Goal: Task Accomplishment & Management: Manage account settings

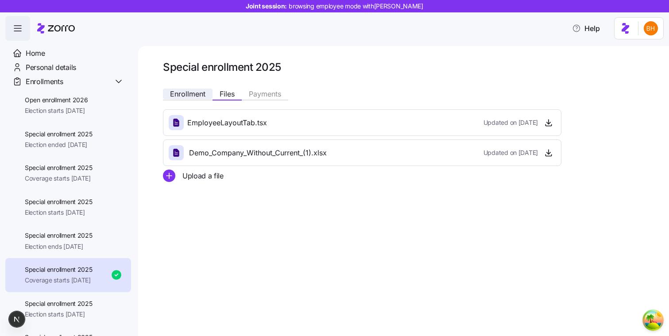
click at [186, 93] on span "Enrollment" at bounding box center [187, 93] width 35 height 7
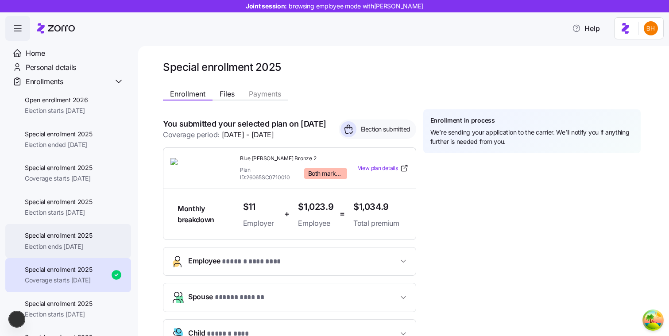
click at [91, 229] on div "Special enrollment 2025 Election ends 11/25/2025" at bounding box center [68, 241] width 126 height 34
click at [55, 238] on span "Special enrollment 2025" at bounding box center [59, 235] width 68 height 9
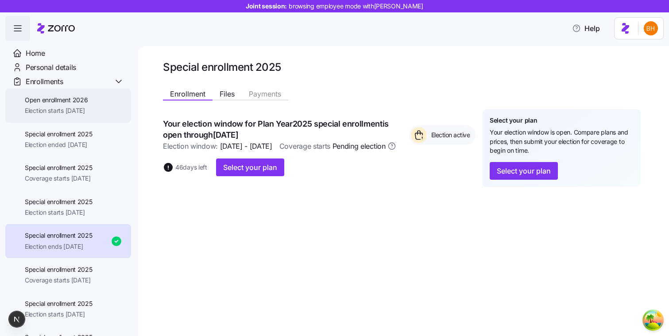
click at [47, 111] on span "Election starts [DATE]" at bounding box center [56, 110] width 63 height 9
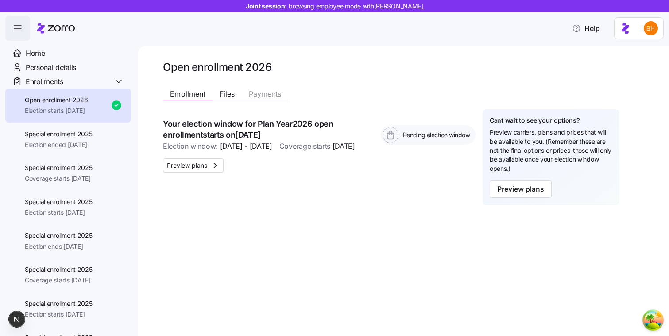
click at [22, 24] on icon "button" at bounding box center [17, 28] width 11 height 11
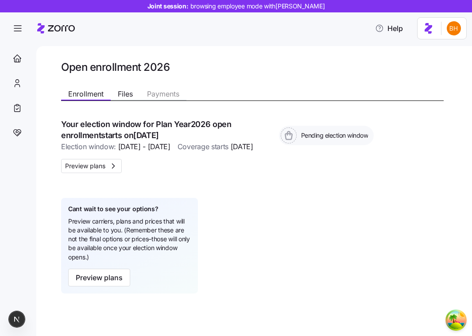
click at [316, 122] on div "Your election window for Plan Year 2026 open enrollment starts on Nov 1, 2025 E…" at bounding box center [217, 135] width 313 height 33
click at [304, 51] on div "Open enrollment 2026 Enrollment Files Payments Your election window for Plan Ye…" at bounding box center [254, 191] width 436 height 290
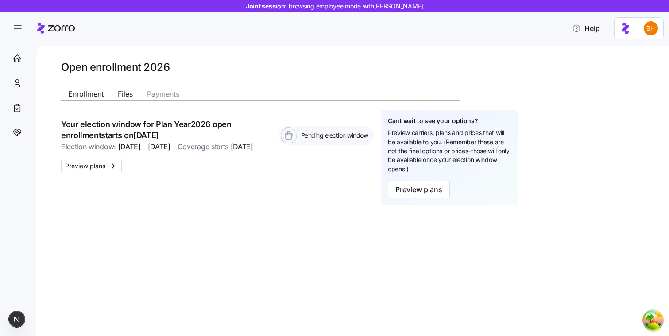
click at [405, 66] on h1 "Open enrollment 2026" at bounding box center [351, 67] width 580 height 14
click at [462, 97] on div "Enrollment Files Payments Your election window for Plan Year 2026 open enrollme…" at bounding box center [351, 145] width 580 height 121
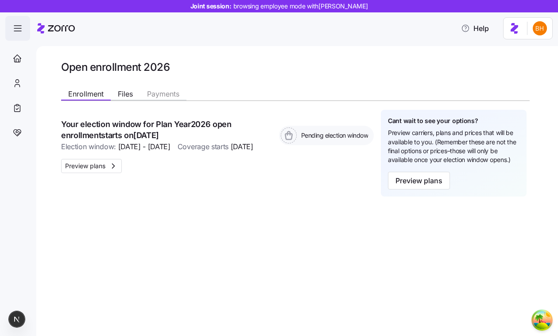
click at [23, 32] on span "button" at bounding box center [18, 28] width 24 height 24
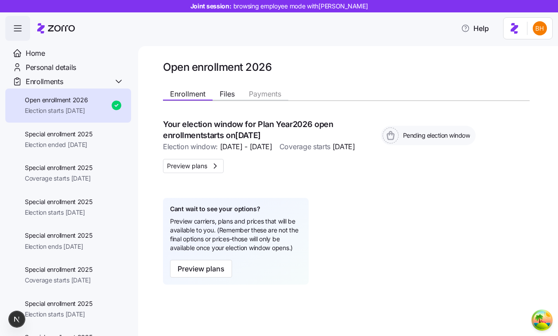
click at [23, 32] on span "button" at bounding box center [18, 28] width 24 height 24
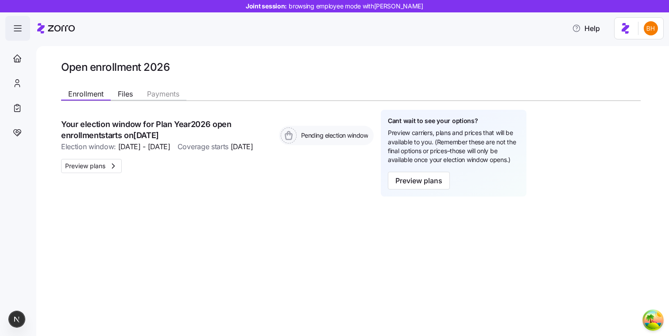
click at [20, 31] on icon "button" at bounding box center [17, 28] width 11 height 11
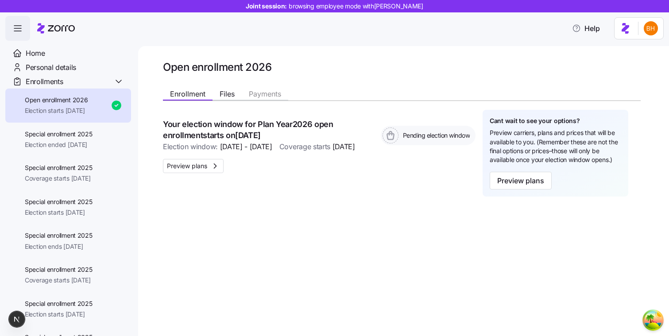
click at [20, 31] on icon "button" at bounding box center [17, 28] width 11 height 11
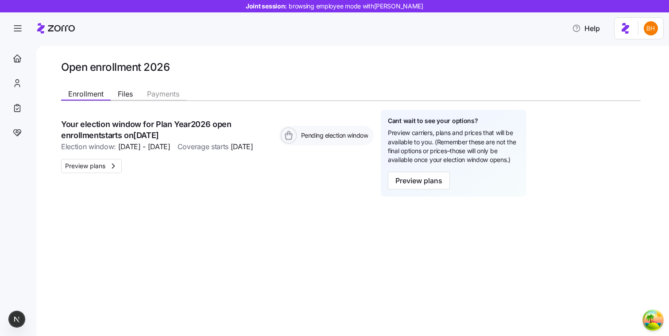
click at [403, 95] on div "Enrollment Files Payments" at bounding box center [351, 93] width 580 height 16
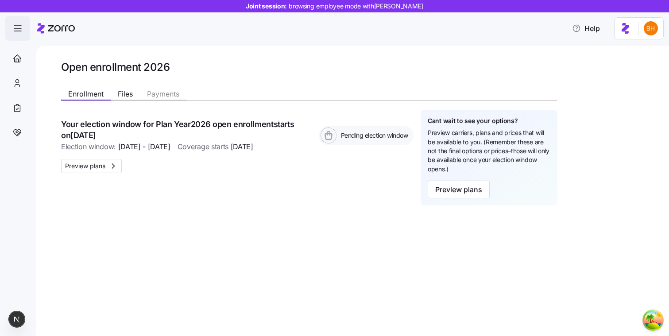
click at [13, 34] on span "button" at bounding box center [18, 28] width 24 height 24
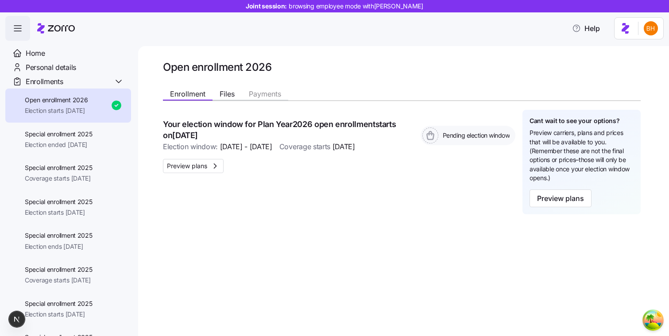
click at [20, 23] on span "button" at bounding box center [18, 28] width 24 height 24
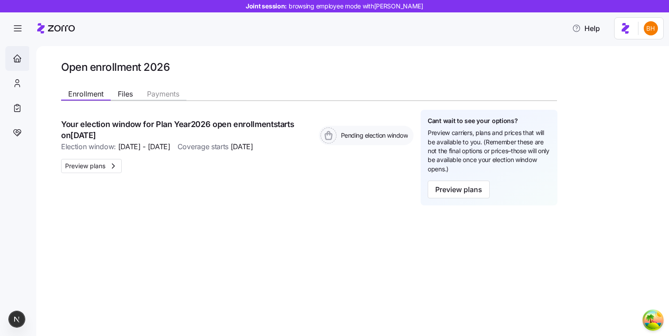
click at [22, 58] on div "Home" at bounding box center [17, 58] width 25 height 25
click at [27, 35] on span "button" at bounding box center [18, 28] width 24 height 24
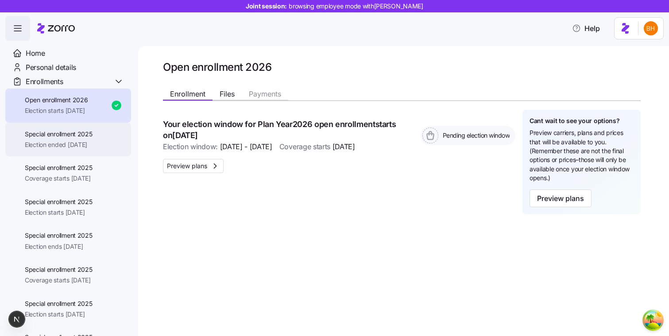
click at [62, 137] on span "Special enrollment 2025" at bounding box center [59, 134] width 68 height 9
click at [93, 132] on span "Special enrollment 2025" at bounding box center [59, 134] width 68 height 9
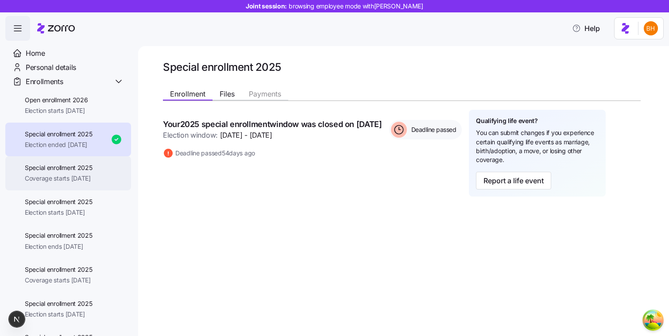
click at [79, 171] on span "Special enrollment 2025" at bounding box center [59, 167] width 68 height 9
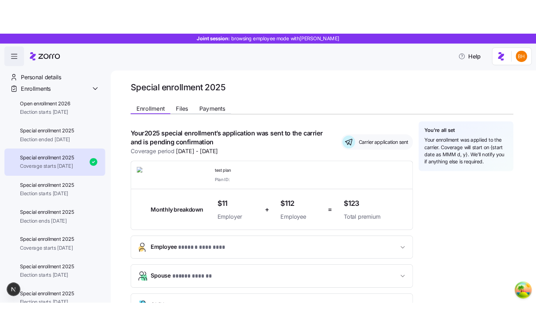
scroll to position [7, 0]
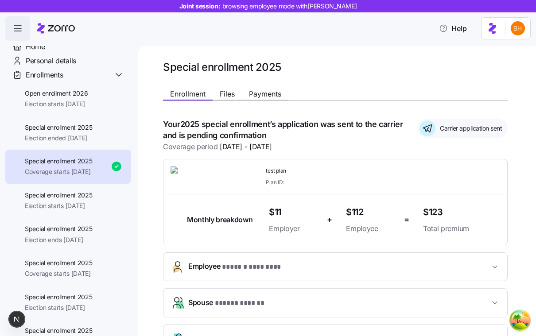
click at [18, 36] on span "button" at bounding box center [18, 28] width 24 height 24
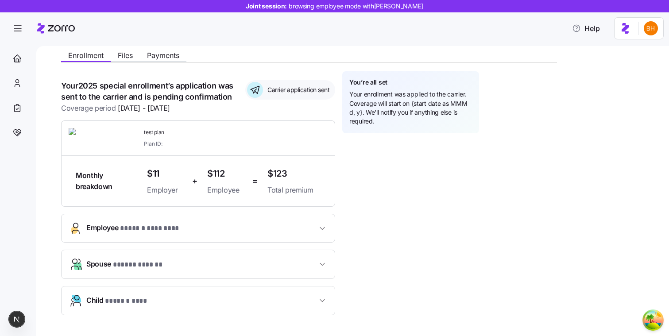
scroll to position [33, 0]
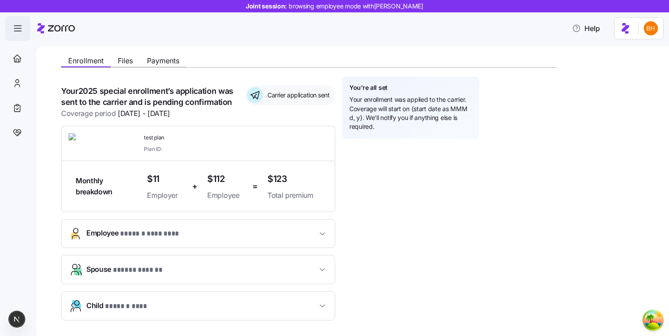
click at [19, 26] on icon "button" at bounding box center [17, 26] width 7 height 0
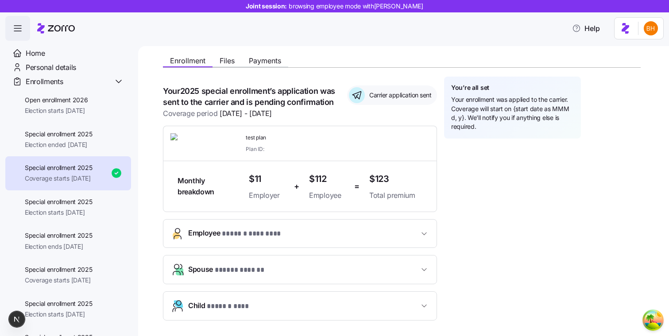
click at [19, 26] on icon "button" at bounding box center [17, 26] width 7 height 0
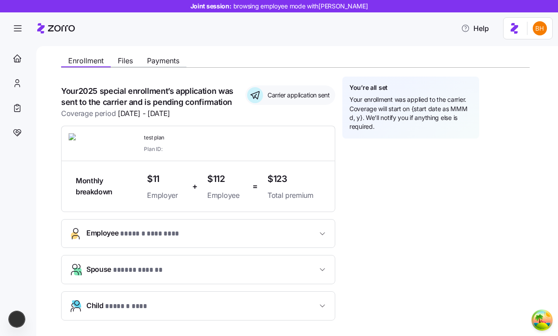
click at [497, 189] on div "**********" at bounding box center [295, 208] width 469 height 262
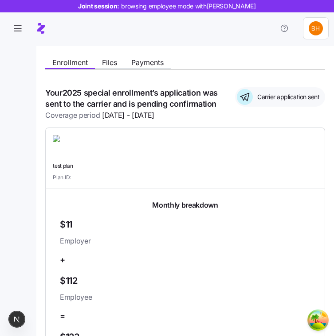
click at [331, 111] on div "**********" at bounding box center [184, 318] width 297 height 611
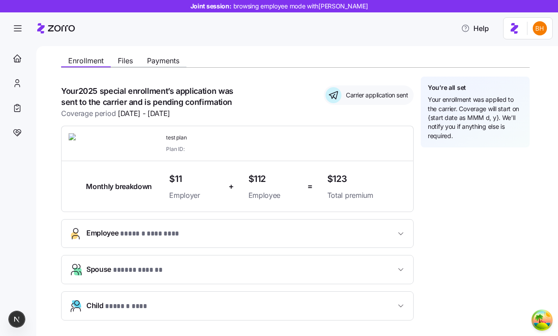
click at [545, 206] on div "**********" at bounding box center [303, 182] width 485 height 311
click at [26, 28] on span "button" at bounding box center [18, 28] width 24 height 24
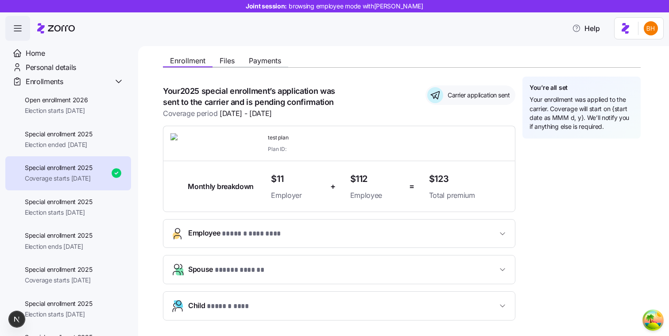
click at [18, 33] on icon "button" at bounding box center [17, 28] width 11 height 11
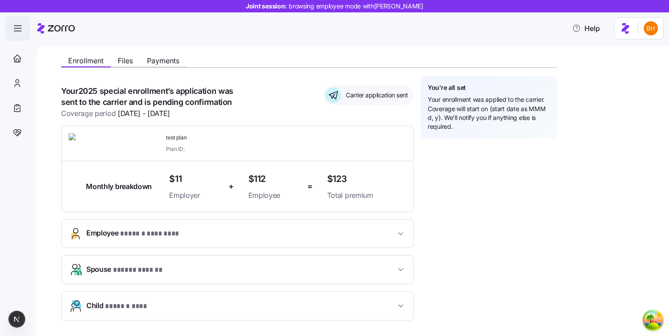
click at [18, 32] on icon "button" at bounding box center [17, 28] width 11 height 11
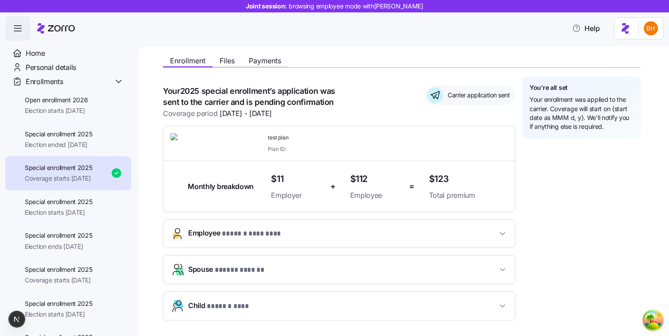
click at [18, 32] on icon "button" at bounding box center [17, 28] width 11 height 11
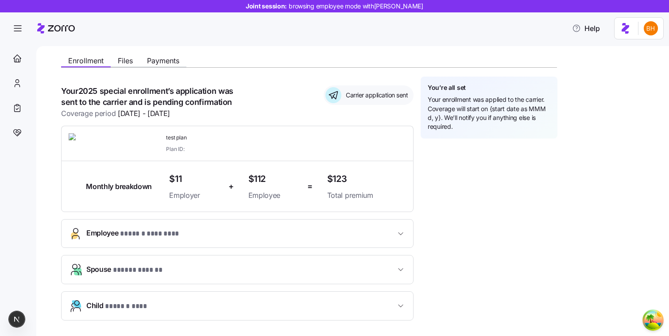
click at [467, 190] on div "**********" at bounding box center [351, 208] width 580 height 262
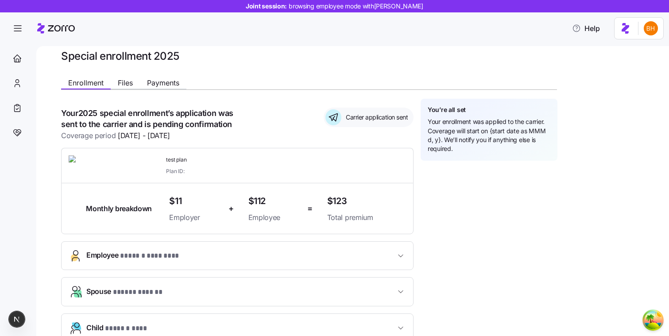
scroll to position [0, 0]
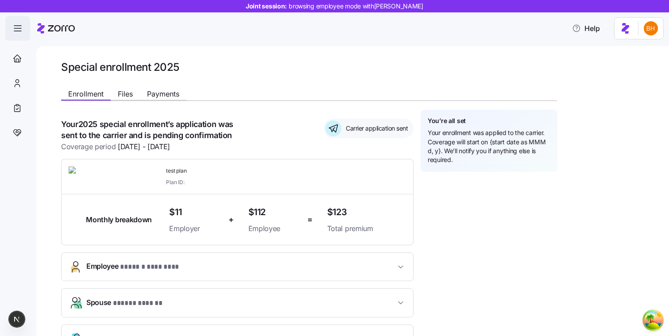
click at [21, 35] on span "button" at bounding box center [18, 28] width 24 height 24
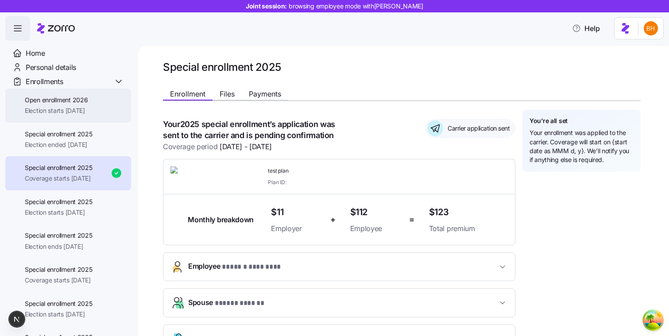
click at [82, 112] on span "Election starts [DATE]" at bounding box center [56, 110] width 63 height 9
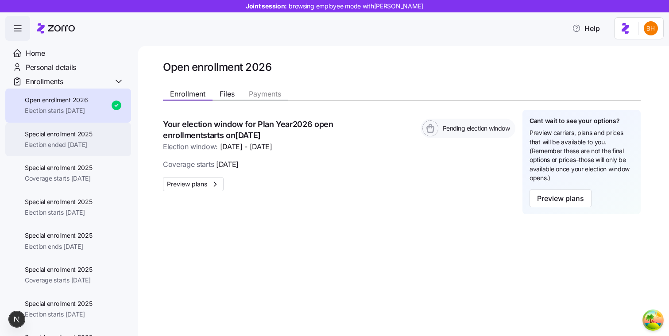
click at [83, 147] on span "Election ended [DATE]" at bounding box center [59, 144] width 68 height 9
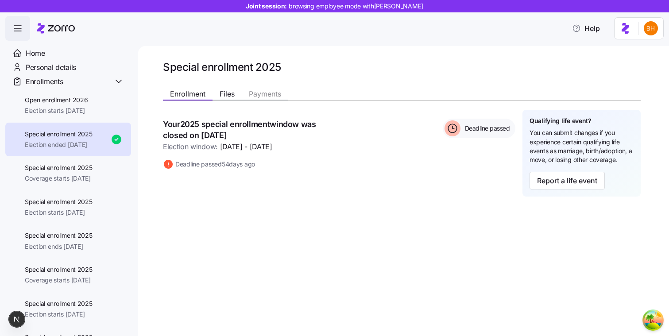
click at [23, 29] on icon "button" at bounding box center [17, 28] width 11 height 11
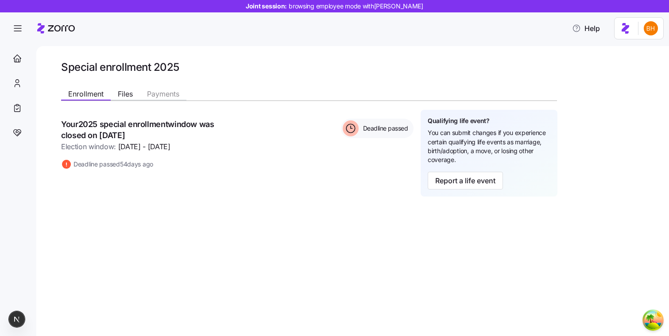
click at [20, 41] on nav "Home Personal details Enrollments Open enrollment 2026 Election starts 11/01/20…" at bounding box center [18, 189] width 36 height 296
click at [19, 34] on span "button" at bounding box center [18, 28] width 24 height 24
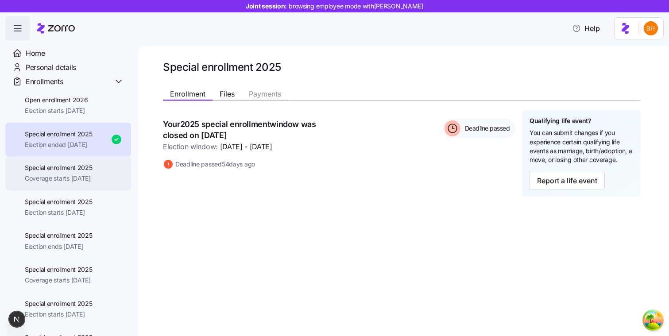
click at [57, 172] on div "Special enrollment 2025 Coverage starts 12/01/2025" at bounding box center [59, 173] width 68 height 20
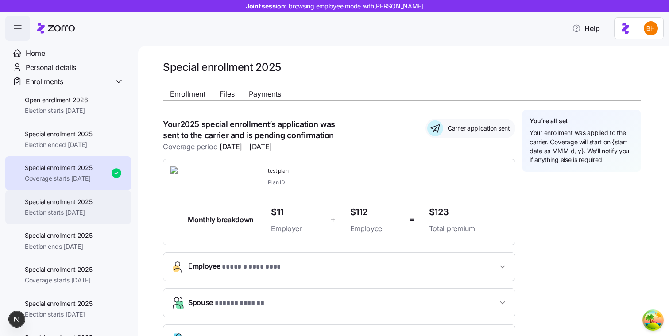
click at [58, 205] on span "Special enrollment 2025" at bounding box center [59, 202] width 68 height 9
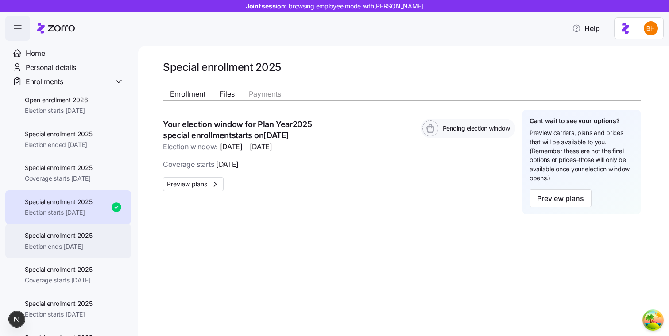
click at [58, 234] on span "Special enrollment 2025" at bounding box center [59, 235] width 68 height 9
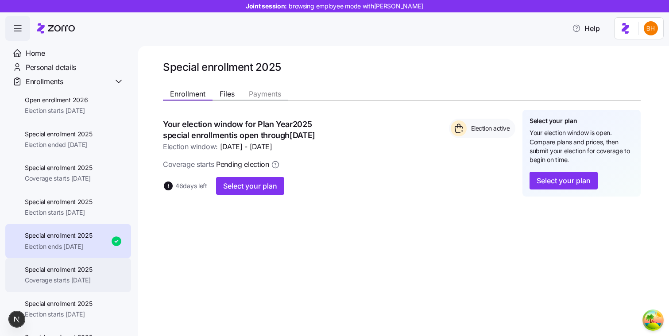
click at [75, 265] on span "Special enrollment 2025" at bounding box center [59, 269] width 68 height 9
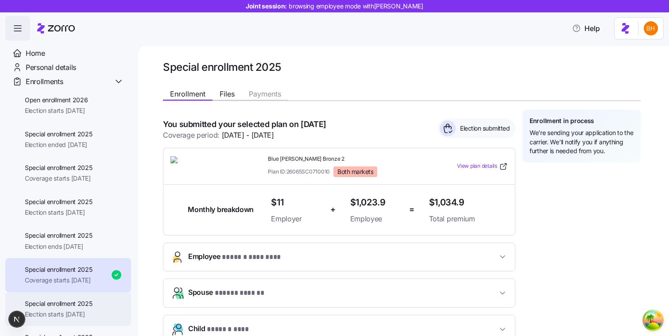
click at [83, 301] on span "Special enrollment 2025" at bounding box center [59, 304] width 68 height 9
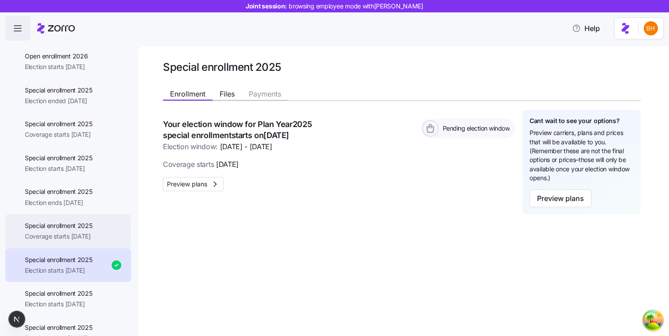
scroll to position [52, 0]
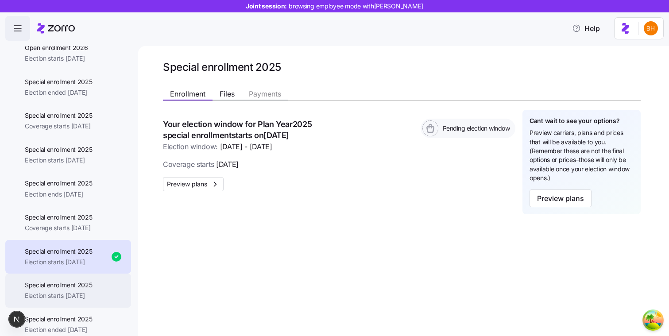
click at [88, 294] on span "Election starts [DATE]" at bounding box center [59, 296] width 68 height 9
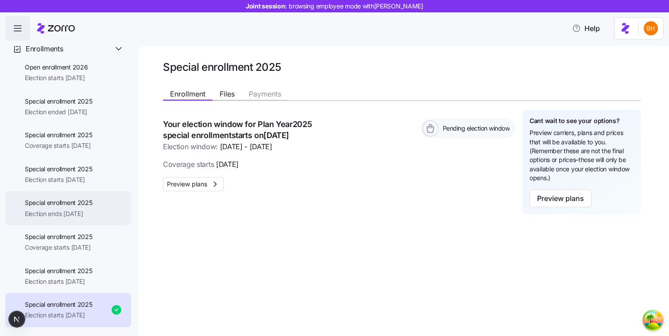
scroll to position [34, 0]
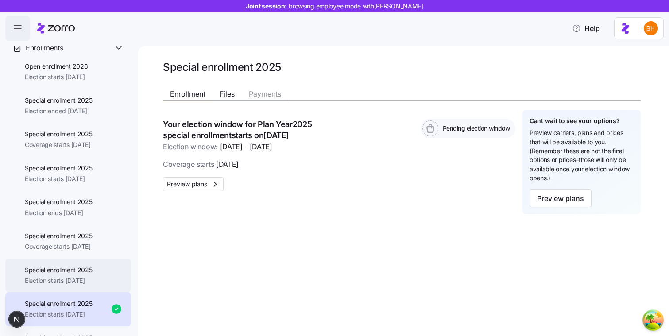
click at [88, 276] on span "Election starts [DATE]" at bounding box center [59, 280] width 68 height 9
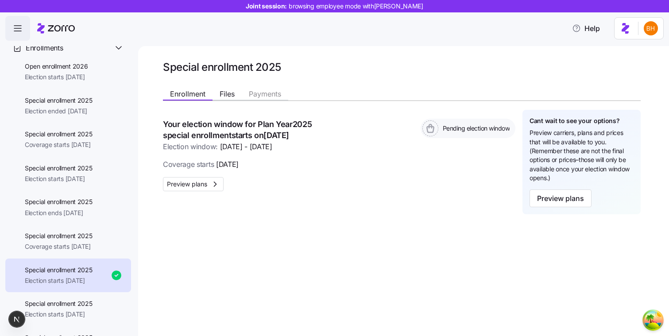
scroll to position [59, 0]
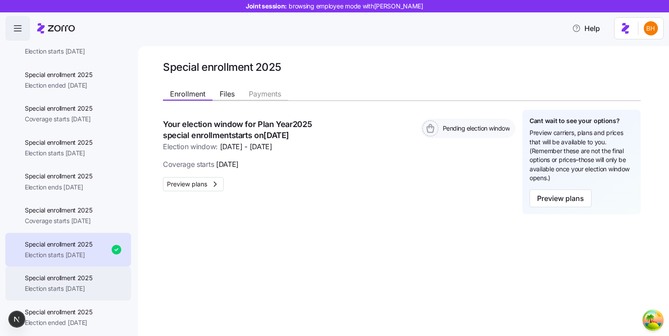
click at [87, 292] on span "Election starts [DATE]" at bounding box center [59, 288] width 68 height 9
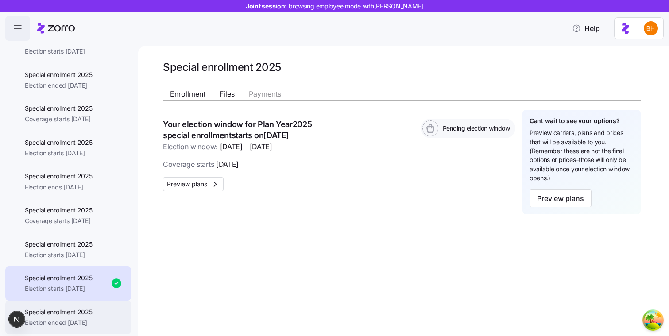
click at [87, 307] on div "Special enrollment 2025 Election ended 08/02/2025" at bounding box center [68, 318] width 126 height 34
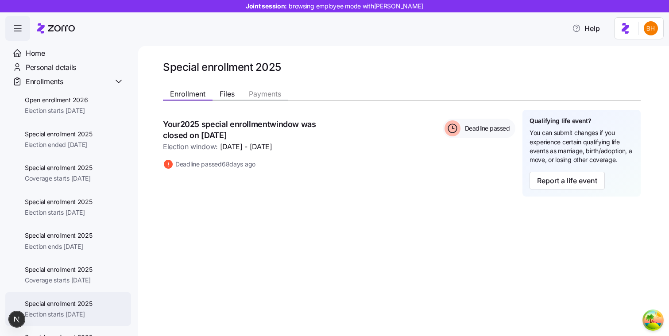
click at [86, 293] on div "Special enrollment 2025 Election starts 09/01/2025" at bounding box center [68, 309] width 126 height 34
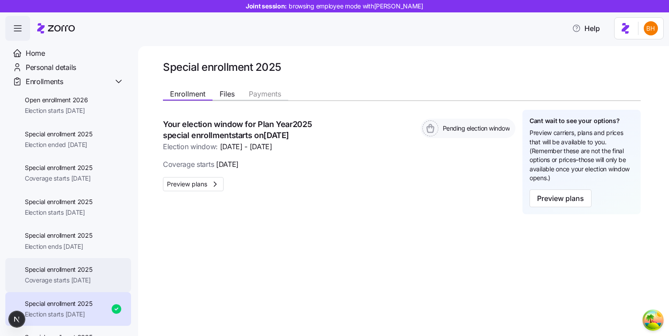
click at [78, 271] on span "Special enrollment 2025" at bounding box center [59, 269] width 68 height 9
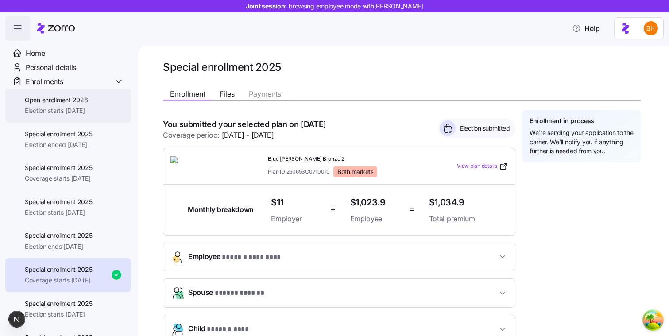
click at [62, 100] on span "Open enrollment 2026" at bounding box center [56, 100] width 63 height 9
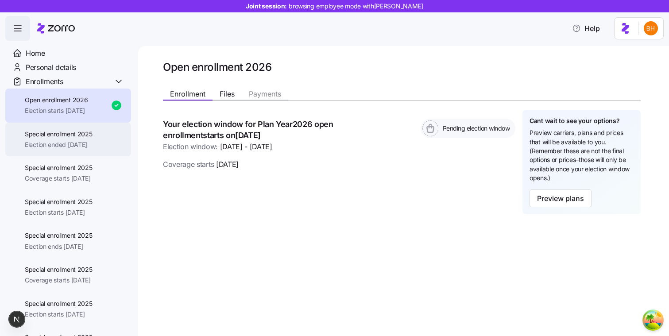
click at [56, 131] on span "Special enrollment 2025" at bounding box center [59, 134] width 68 height 9
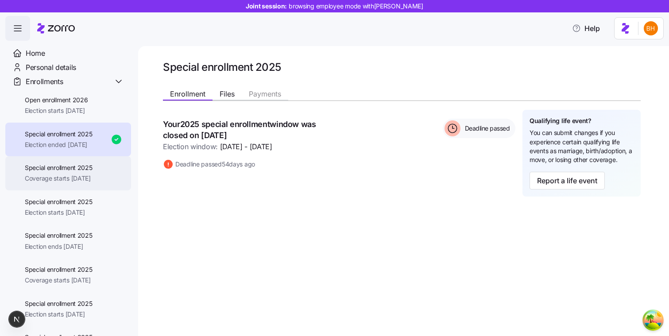
click at [46, 174] on span "Coverage starts [DATE]" at bounding box center [59, 178] width 68 height 9
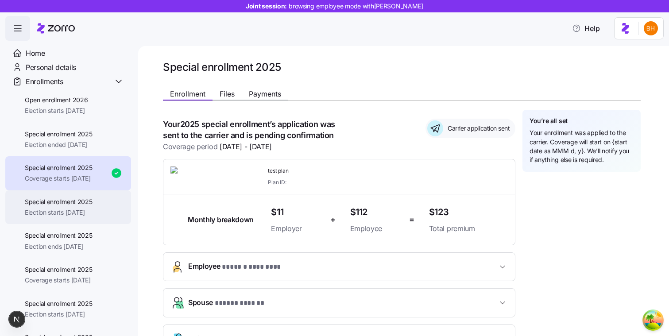
click at [53, 197] on div "Special enrollment 2025 Election starts [DATE]" at bounding box center [68, 208] width 126 height 34
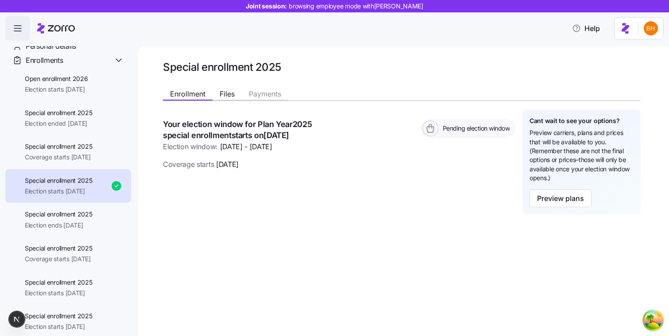
scroll to position [22, 0]
click at [57, 210] on span "Special enrollment 2025" at bounding box center [59, 213] width 68 height 9
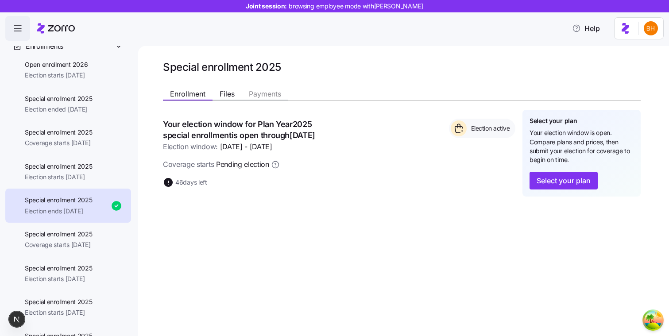
scroll to position [44, 0]
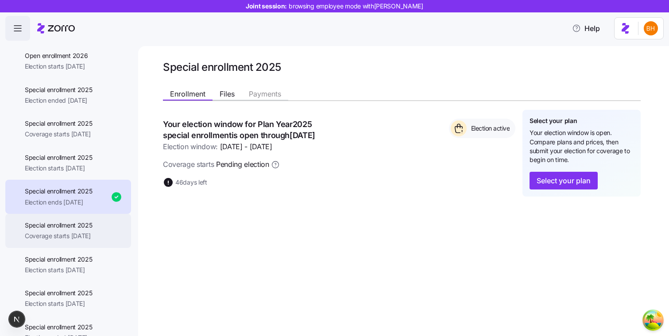
click at [63, 225] on span "Special enrollment 2025" at bounding box center [59, 225] width 68 height 9
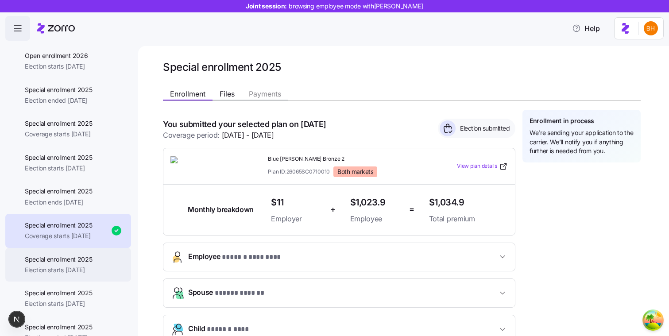
click at [65, 268] on span "Election starts [DATE]" at bounding box center [59, 270] width 68 height 9
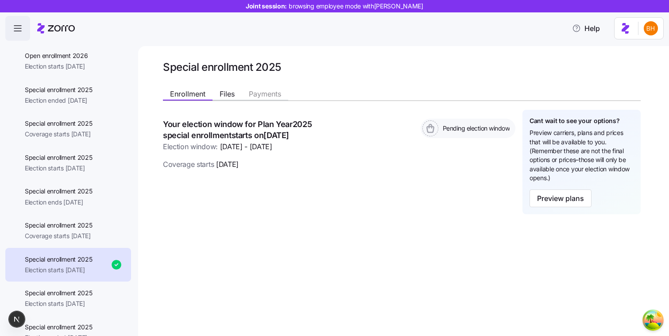
scroll to position [59, 0]
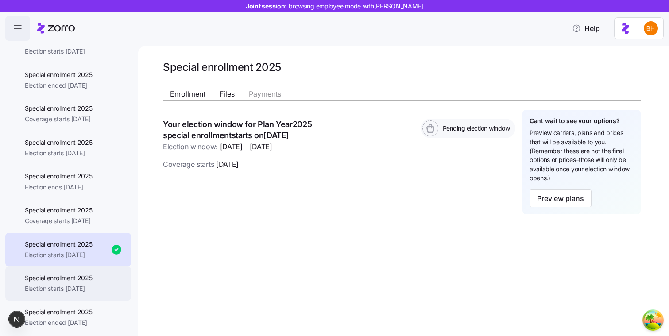
click at [71, 274] on span "Special enrollment 2025" at bounding box center [59, 278] width 68 height 9
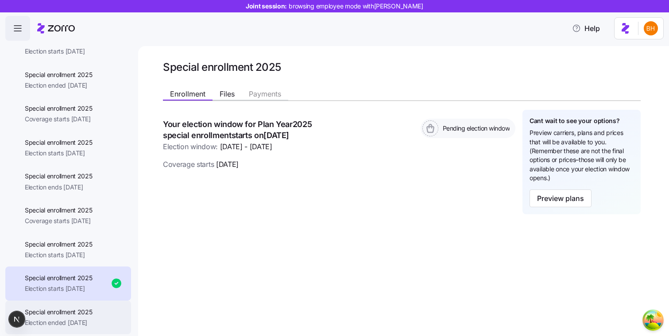
click at [73, 313] on span "Special enrollment 2025" at bounding box center [59, 312] width 68 height 9
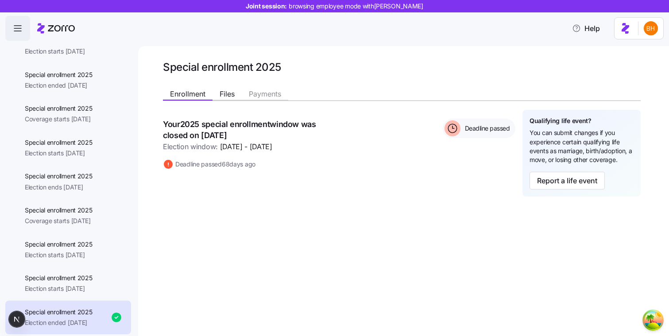
click at [222, 257] on div "Special enrollment 2025 Enrollment Files Payments Your 2025 special enrollment …" at bounding box center [403, 191] width 531 height 290
click at [83, 267] on div "Special enrollment 2025 Election starts [DATE]" at bounding box center [68, 284] width 126 height 34
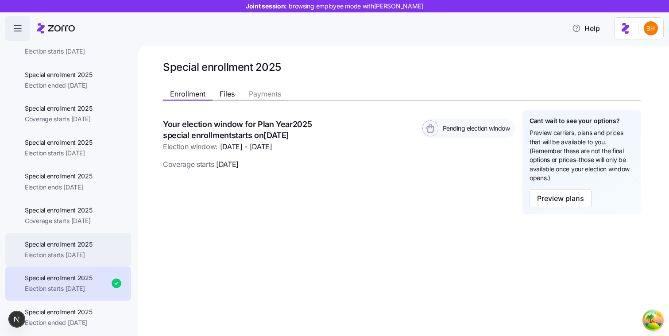
click at [71, 249] on div "Special enrollment 2025 Election starts 09/01/2025" at bounding box center [59, 250] width 68 height 20
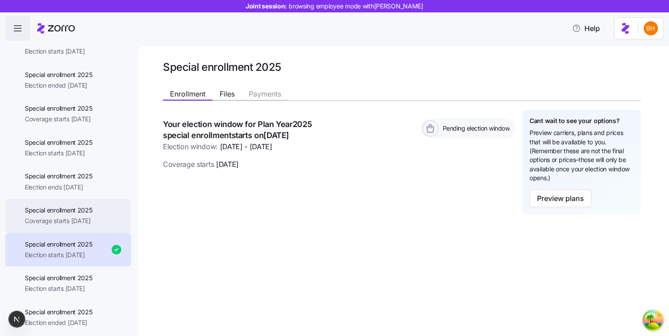
click at [58, 207] on span "Special enrollment 2025" at bounding box center [59, 210] width 68 height 9
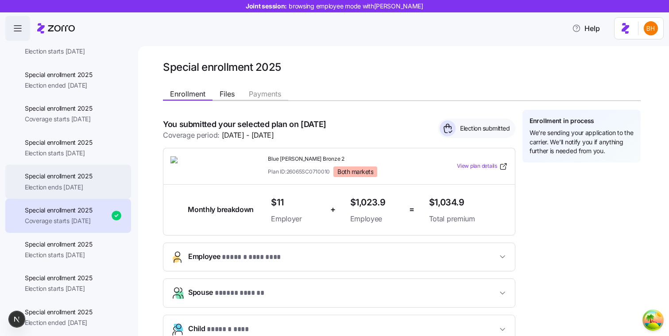
click at [65, 175] on span "Special enrollment 2025" at bounding box center [59, 176] width 68 height 9
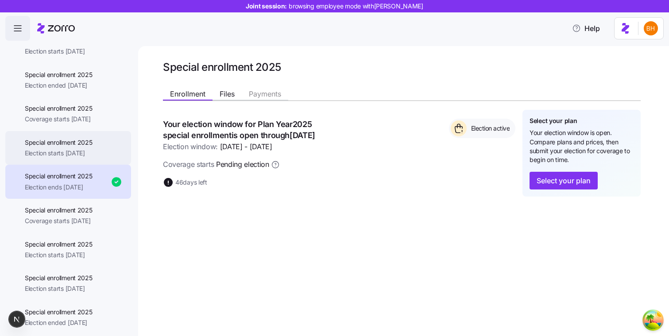
click at [75, 151] on span "Election starts [DATE]" at bounding box center [59, 153] width 68 height 9
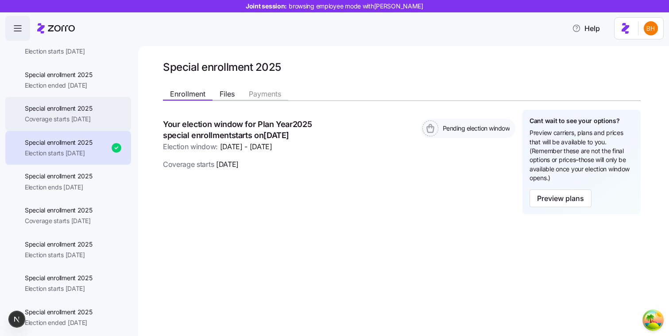
click at [93, 104] on span "Special enrollment 2025" at bounding box center [59, 108] width 68 height 9
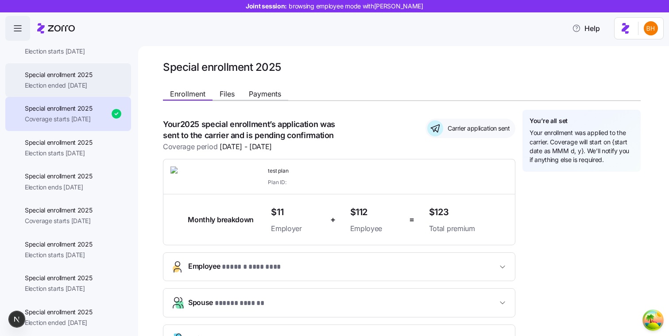
click at [93, 85] on span "Election ended [DATE]" at bounding box center [59, 85] width 68 height 9
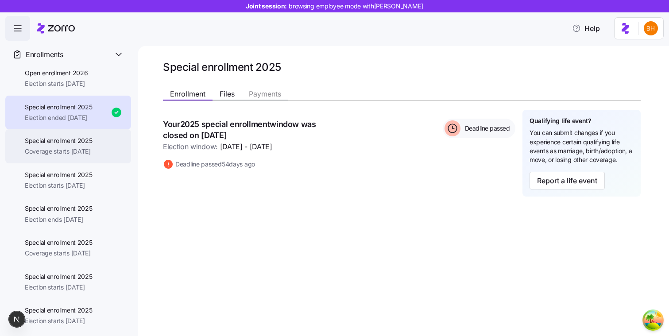
scroll to position [22, 0]
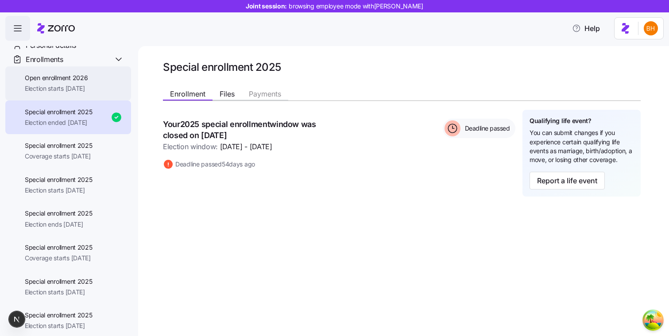
click at [76, 97] on div "Open enrollment 2026 Election starts [DATE]" at bounding box center [68, 83] width 126 height 34
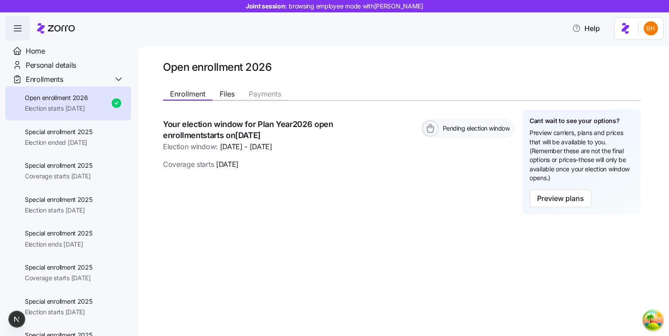
scroll to position [1, 0]
click at [87, 132] on span "Special enrollment 2025" at bounding box center [59, 132] width 68 height 9
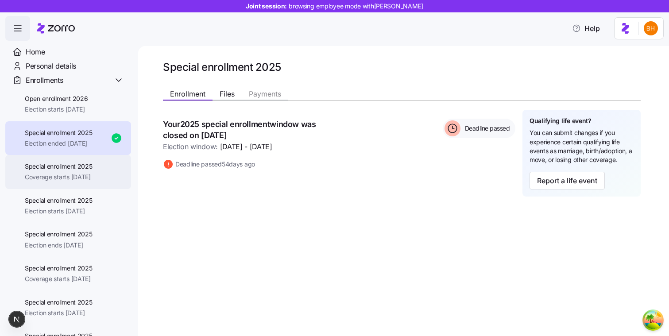
click at [82, 167] on span "Special enrollment 2025" at bounding box center [59, 166] width 68 height 9
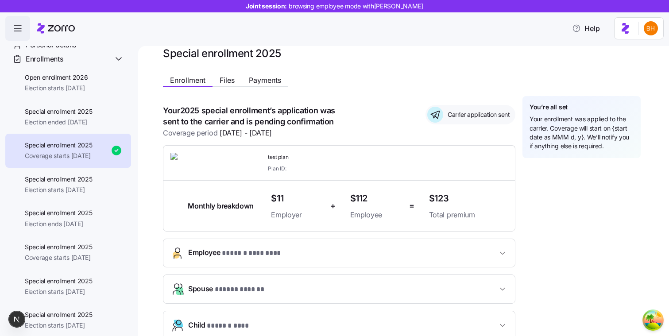
scroll to position [17, 0]
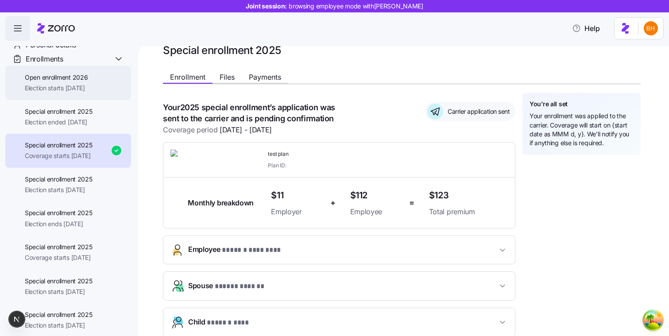
click at [80, 74] on span "Open enrollment 2026" at bounding box center [56, 77] width 63 height 9
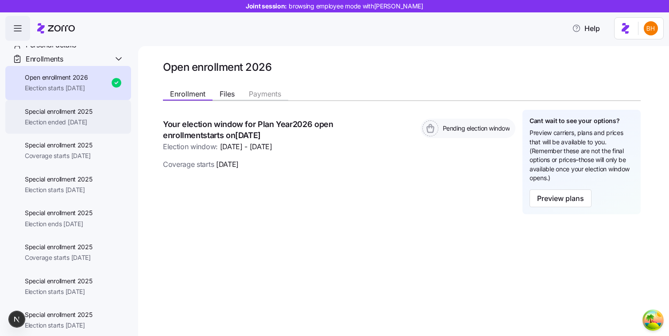
click at [115, 118] on div "Special enrollment 2025 Election ended 08/16/2025" at bounding box center [68, 117] width 126 height 34
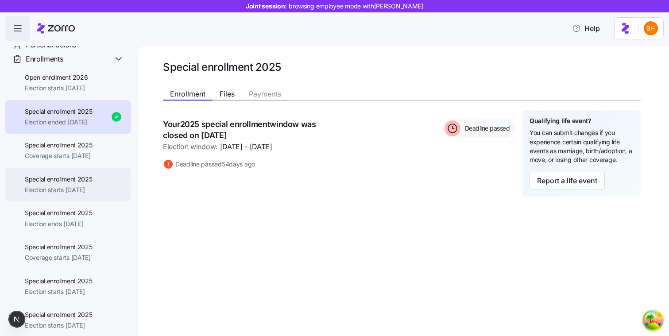
click at [74, 189] on span "Election starts [DATE]" at bounding box center [59, 190] width 68 height 9
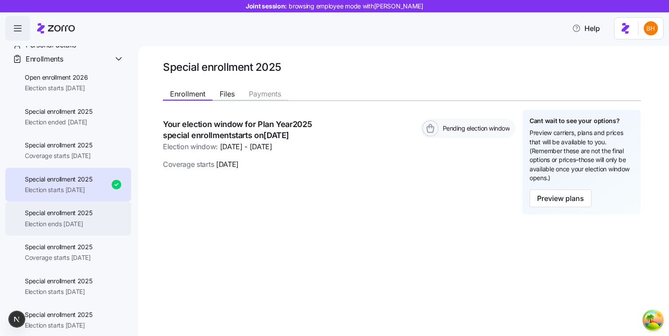
click at [73, 215] on span "Special enrollment 2025" at bounding box center [59, 213] width 68 height 9
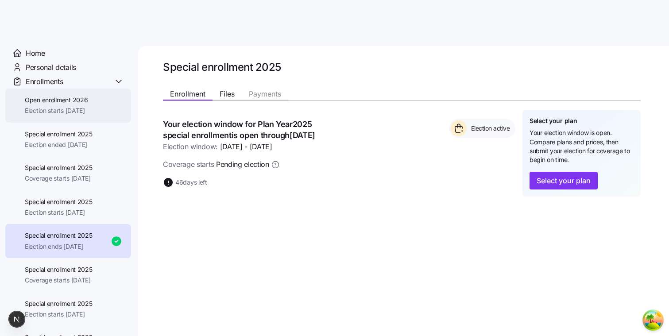
click at [75, 108] on span "Election starts [DATE]" at bounding box center [56, 110] width 63 height 9
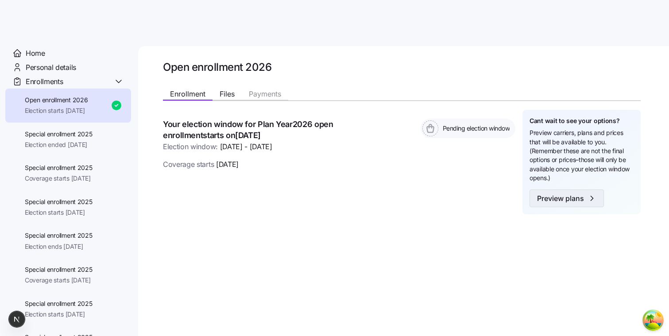
click at [549, 200] on span "Preview plans" at bounding box center [560, 198] width 47 height 11
click at [549, 197] on span "Preview plans" at bounding box center [560, 198] width 47 height 11
click at [551, 197] on span "Preview plans" at bounding box center [560, 198] width 47 height 11
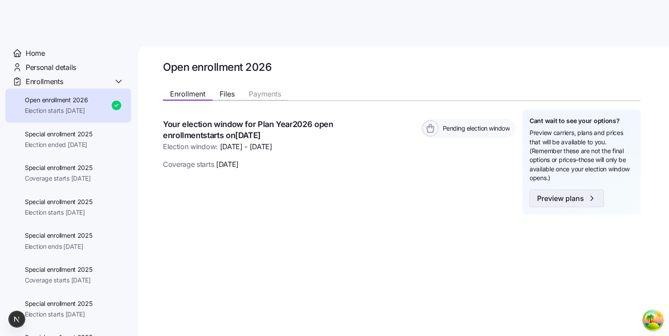
click at [551, 197] on span "Preview plans" at bounding box center [560, 198] width 47 height 11
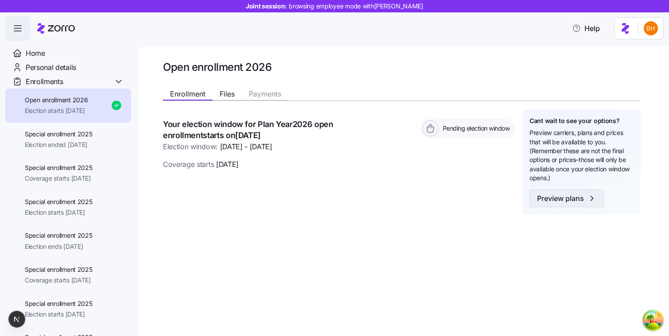
click at [540, 203] on span "Preview plans" at bounding box center [560, 198] width 47 height 11
click at [561, 204] on button "Preview plans" at bounding box center [567, 199] width 74 height 18
click at [553, 191] on button "Preview plans" at bounding box center [567, 199] width 74 height 18
click at [544, 188] on div "Cant wait to see your options? Preview carriers, plans and prices that will be …" at bounding box center [582, 162] width 118 height 105
click at [544, 193] on button "Preview plans" at bounding box center [567, 199] width 74 height 18
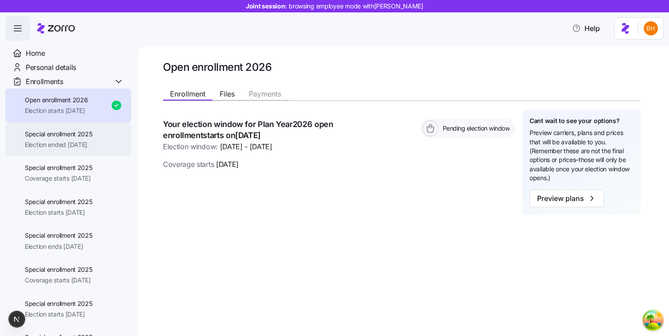
click at [100, 123] on div "Special enrollment 2025 Election ended 08/16/2025" at bounding box center [68, 140] width 126 height 34
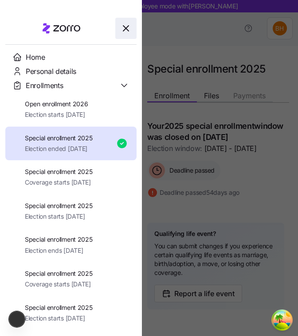
click at [127, 24] on icon "button" at bounding box center [126, 28] width 11 height 11
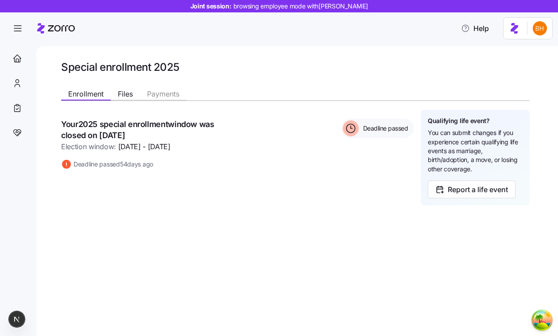
click at [269, 193] on div "Your 2025 special enrollment window was closed on Aug 16, 2025 Election window:…" at bounding box center [295, 158] width 469 height 96
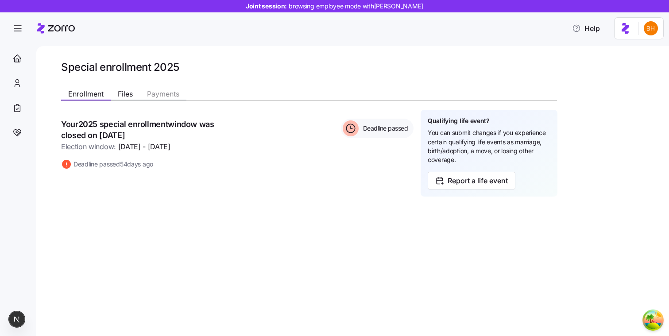
click at [467, 191] on div "Qualifying life event? You can submit changes if you experience certain qualify…" at bounding box center [489, 153] width 137 height 86
click at [470, 185] on span "Report a life event" at bounding box center [478, 180] width 60 height 11
click at [20, 29] on icon "button" at bounding box center [17, 28] width 11 height 11
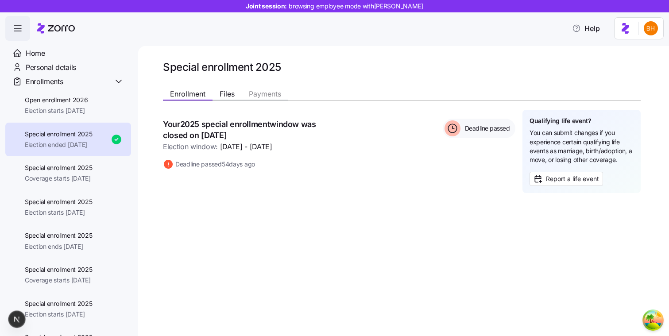
click at [20, 29] on icon "button" at bounding box center [17, 28] width 11 height 11
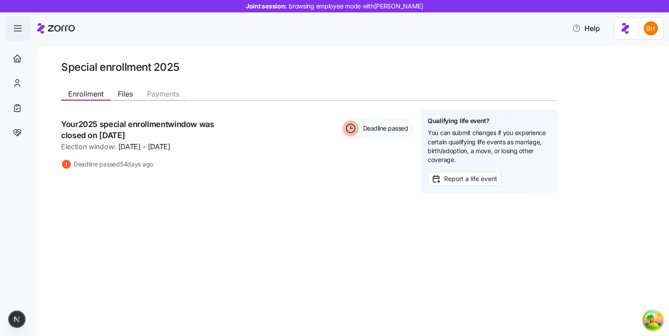
click at [20, 29] on icon "button" at bounding box center [17, 28] width 11 height 11
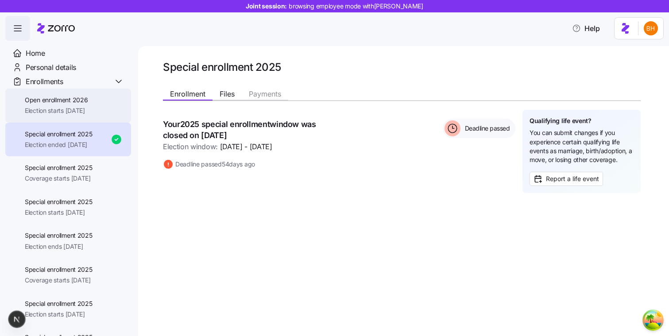
click at [52, 105] on span "Open enrollment 2026" at bounding box center [56, 100] width 63 height 9
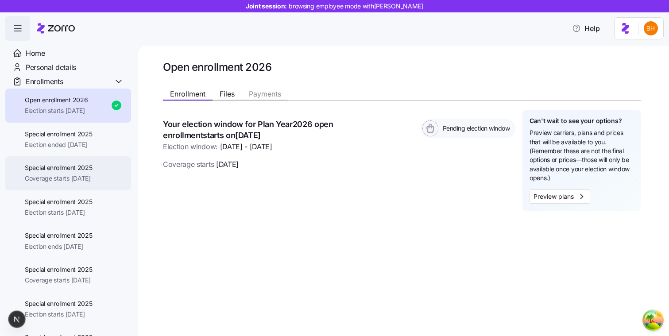
click at [74, 176] on span "Coverage starts [DATE]" at bounding box center [59, 178] width 68 height 9
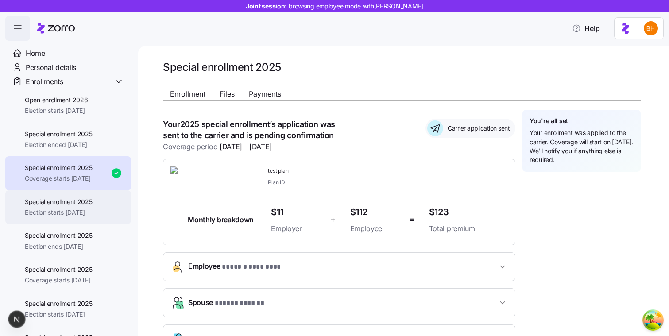
click at [117, 202] on div "Special enrollment 2025 Election starts 11/06/2025" at bounding box center [68, 208] width 126 height 34
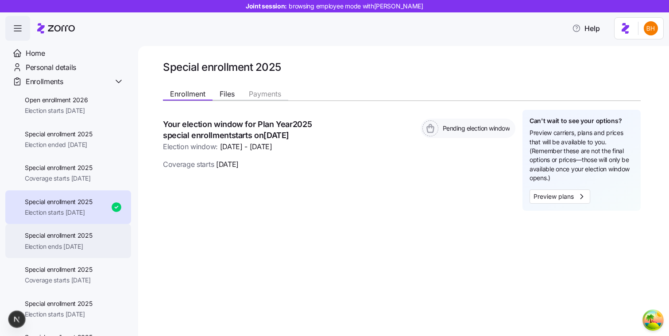
click at [102, 238] on div "Special enrollment 2025 Election ends 11/25/2025" at bounding box center [68, 241] width 126 height 34
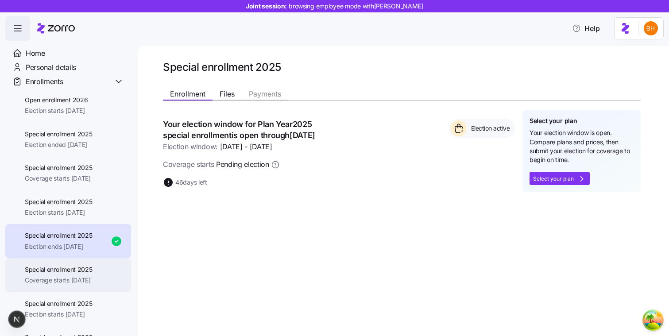
click at [87, 272] on span "Special enrollment 2025" at bounding box center [59, 269] width 68 height 9
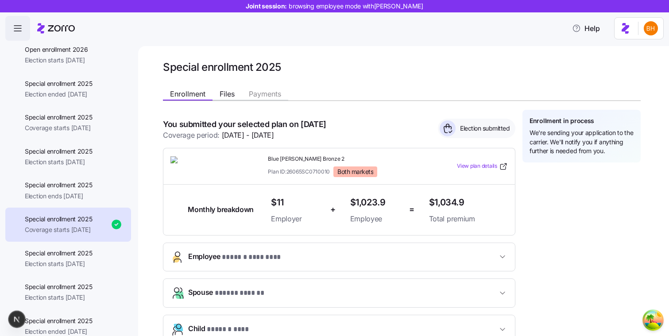
scroll to position [51, 0]
click at [90, 260] on span "Election starts [DATE]" at bounding box center [59, 263] width 68 height 9
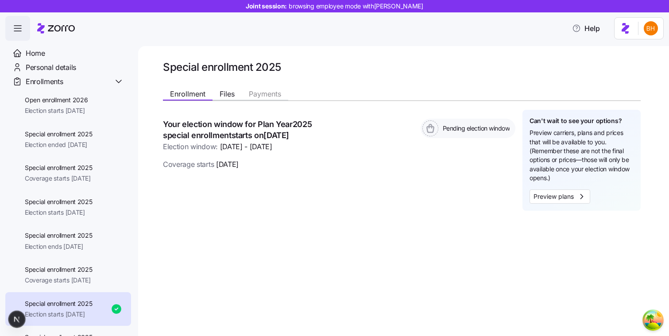
scroll to position [37, 0]
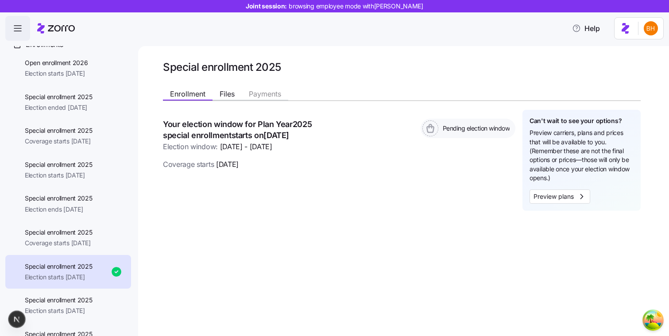
click at [88, 264] on span "Special enrollment 2025" at bounding box center [59, 266] width 68 height 9
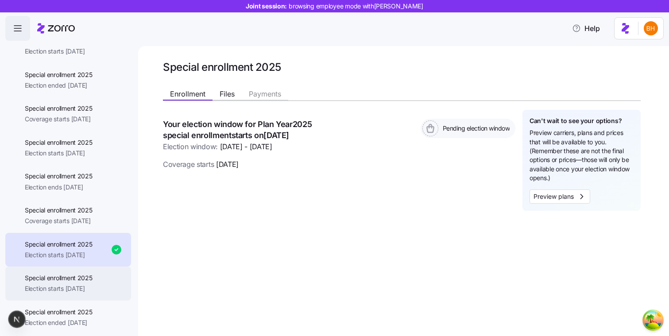
click at [90, 288] on span "Election starts [DATE]" at bounding box center [59, 288] width 68 height 9
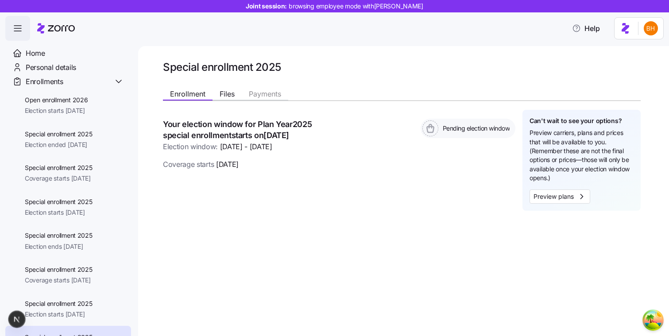
scroll to position [32, 0]
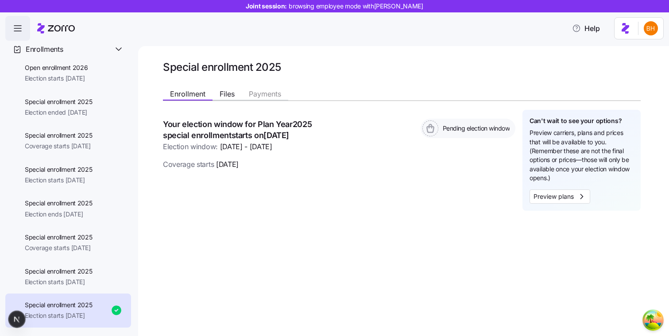
click at [89, 301] on span "Special enrollment 2025" at bounding box center [59, 305] width 68 height 9
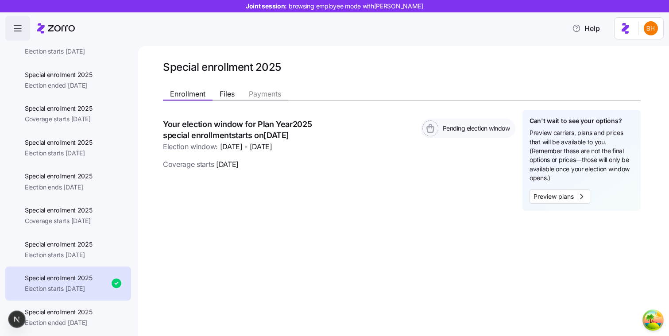
scroll to position [0, 0]
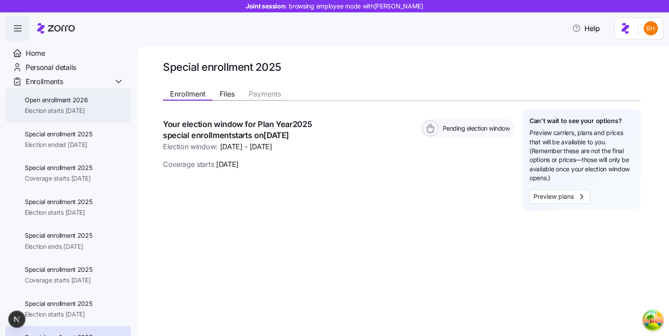
click at [101, 113] on div "Open enrollment 2026 Election starts [DATE]" at bounding box center [68, 106] width 126 height 34
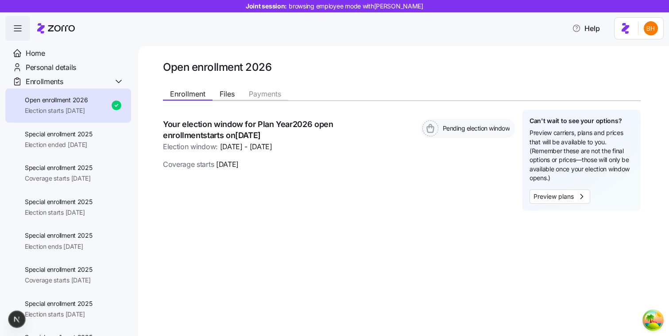
click at [26, 26] on span "button" at bounding box center [18, 28] width 24 height 24
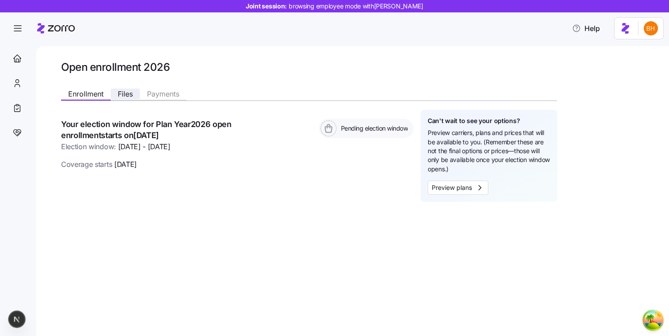
click at [133, 93] on span "Files" at bounding box center [125, 93] width 15 height 7
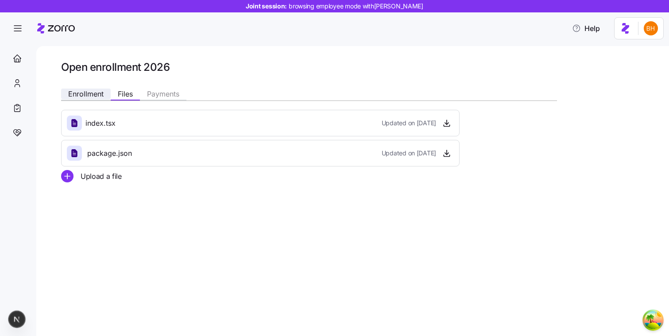
click at [94, 93] on span "Enrollment" at bounding box center [85, 93] width 35 height 7
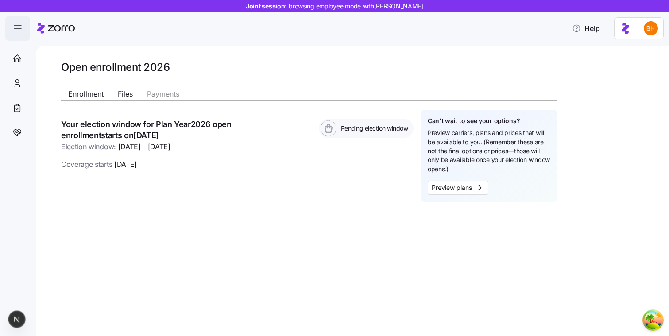
click at [23, 38] on span "button" at bounding box center [18, 28] width 24 height 24
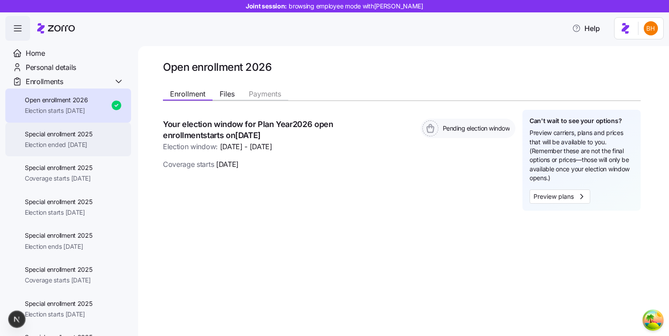
click at [51, 153] on div "Special enrollment 2025 Election ended 08/16/2025" at bounding box center [68, 140] width 126 height 34
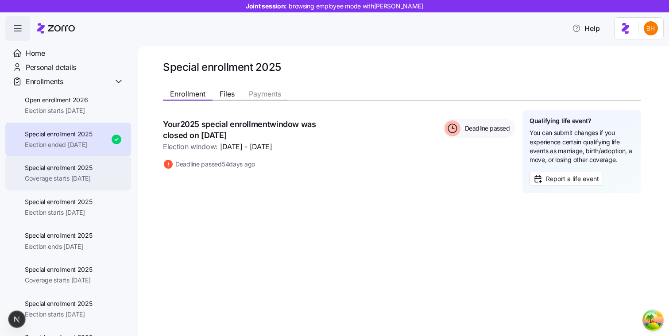
click at [80, 177] on span "Coverage starts [DATE]" at bounding box center [59, 178] width 68 height 9
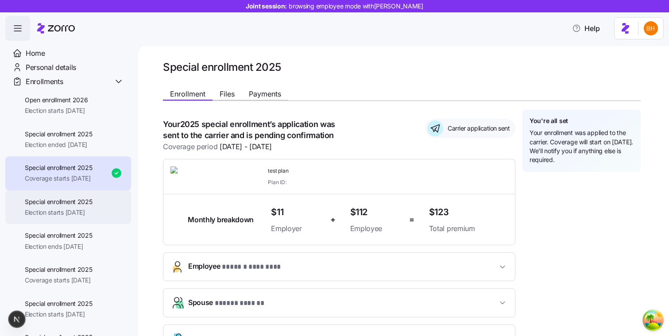
click at [110, 210] on div "Special enrollment 2025 Election starts [DATE]" at bounding box center [68, 208] width 126 height 34
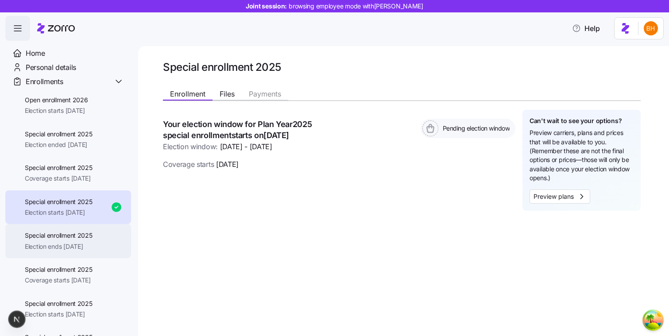
click at [78, 248] on span "Election ends [DATE]" at bounding box center [59, 246] width 68 height 9
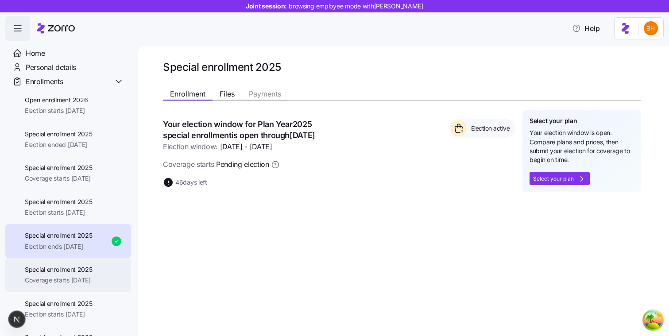
click at [52, 272] on span "Special enrollment 2025" at bounding box center [59, 269] width 68 height 9
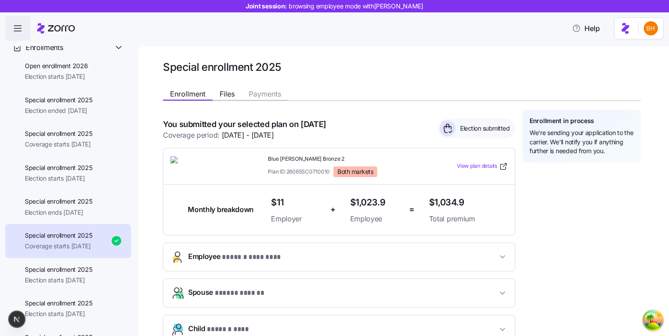
scroll to position [33, 0]
click at [23, 28] on span "button" at bounding box center [18, 28] width 24 height 24
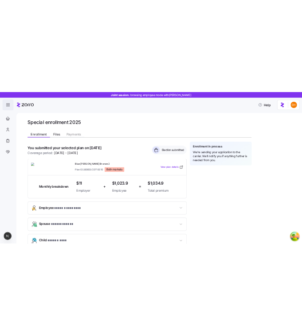
scroll to position [0, 0]
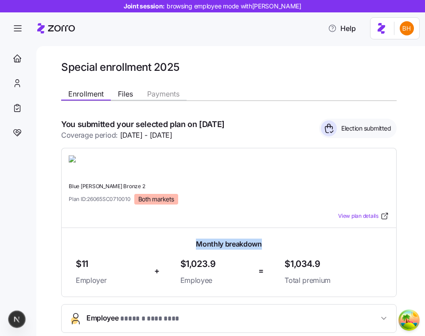
drag, startPoint x: 160, startPoint y: 259, endPoint x: 78, endPoint y: 256, distance: 81.2
click at [78, 250] on div "Monthly breakdown" at bounding box center [229, 244] width 306 height 11
copy span "Monthly breakdown"
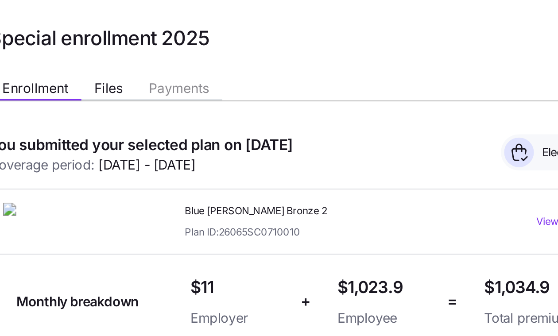
drag, startPoint x: 307, startPoint y: 123, endPoint x: 232, endPoint y: 103, distance: 77.9
click at [232, 103] on div "**********" at bounding box center [295, 223] width 469 height 276
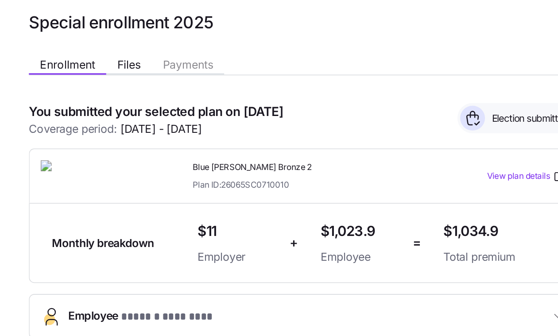
click at [339, 141] on div "You submitted your selected plan on Oct 3, 2025 Coverage period: Nov 1, 2025 - …" at bounding box center [237, 130] width 353 height 22
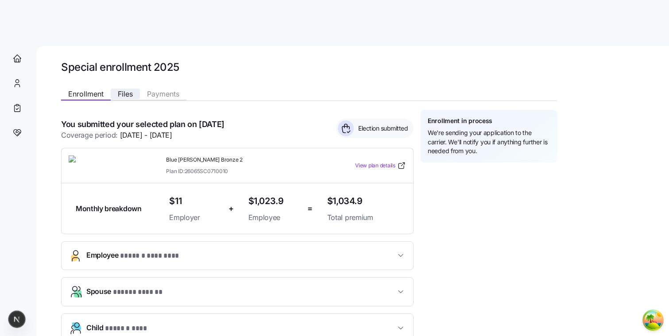
click at [132, 92] on span "Files" at bounding box center [125, 93] width 15 height 7
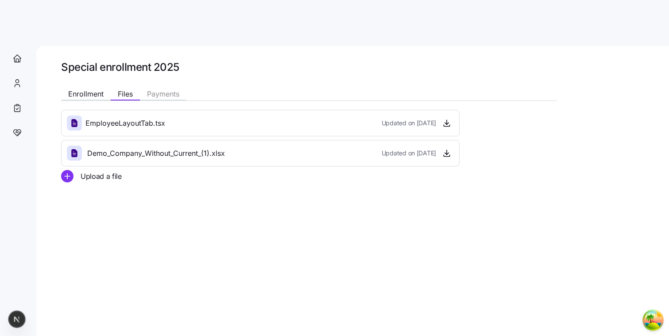
click at [70, 84] on div "Special enrollment 2025 Enrollment Files Payments EmployeeLayoutTab.tsx Updated…" at bounding box center [359, 121] width 596 height 122
click at [74, 90] on span "Enrollment" at bounding box center [85, 93] width 35 height 7
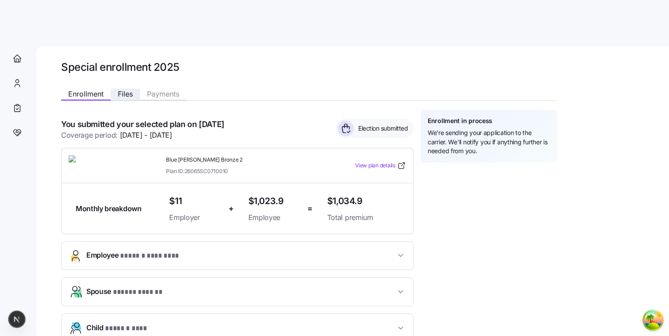
click at [121, 90] on span "Files" at bounding box center [125, 93] width 15 height 7
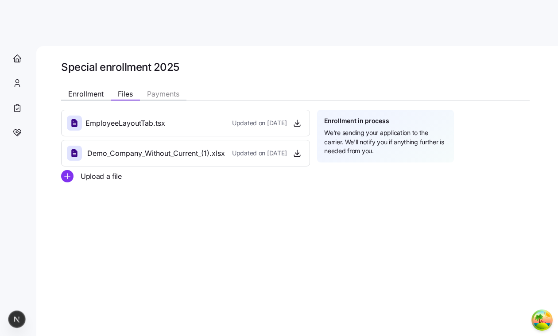
click at [10, 3] on main "Special enrollment 2025 Enrollment Files Payments EmployeeLayoutTab.tsx Updated…" at bounding box center [279, 165] width 558 height 331
click at [23, 80] on div "Personal details" at bounding box center [17, 83] width 25 height 25
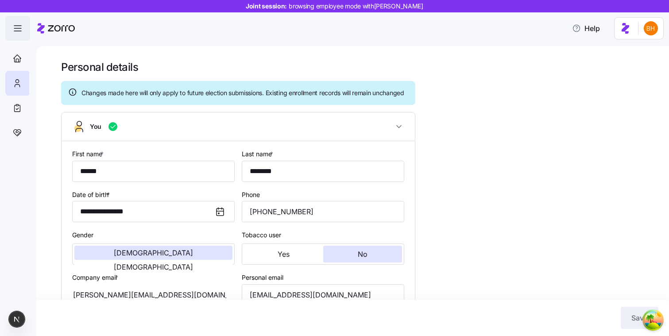
click at [16, 30] on icon "button" at bounding box center [17, 28] width 11 height 11
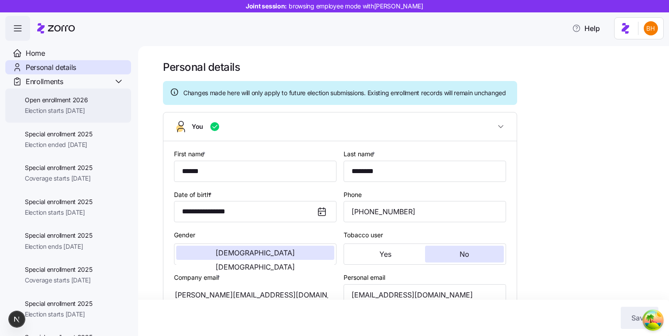
click at [67, 113] on span "Election starts [DATE]" at bounding box center [56, 110] width 63 height 9
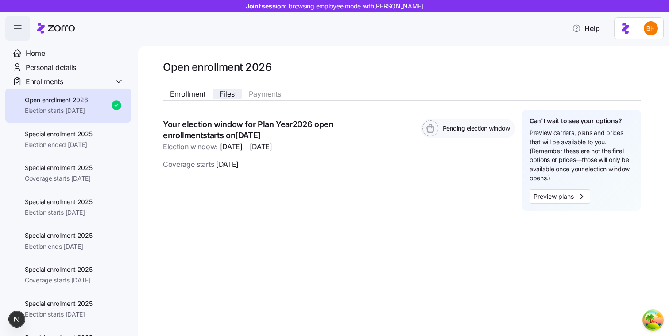
click at [227, 93] on span "Files" at bounding box center [227, 93] width 15 height 7
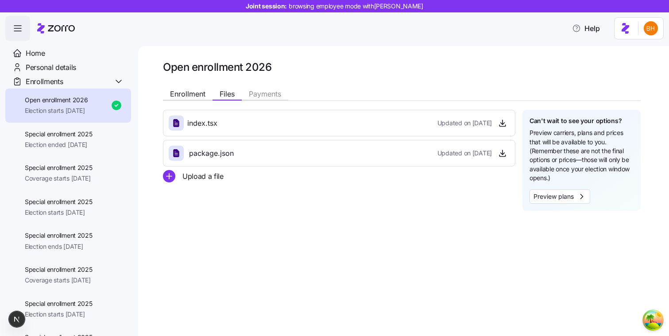
click at [24, 21] on span "button" at bounding box center [18, 28] width 24 height 24
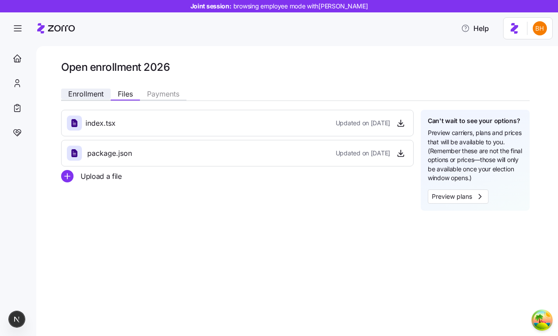
click at [106, 95] on button "Enrollment" at bounding box center [86, 94] width 50 height 11
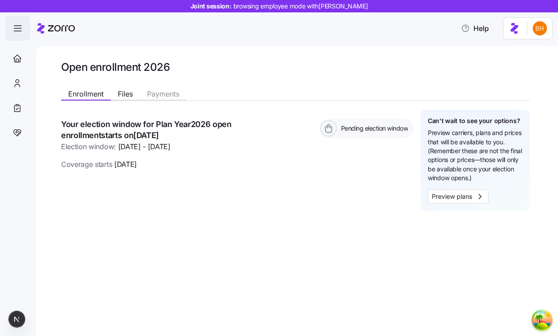
click at [26, 29] on span "button" at bounding box center [18, 28] width 24 height 24
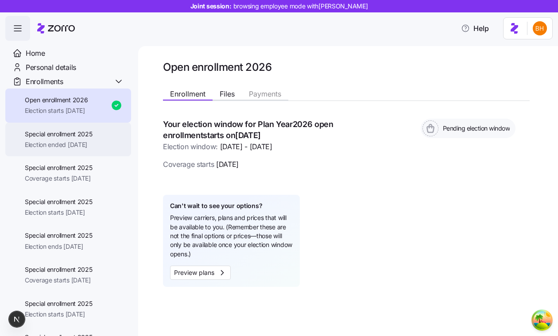
click at [71, 131] on span "Special enrollment 2025" at bounding box center [59, 134] width 68 height 9
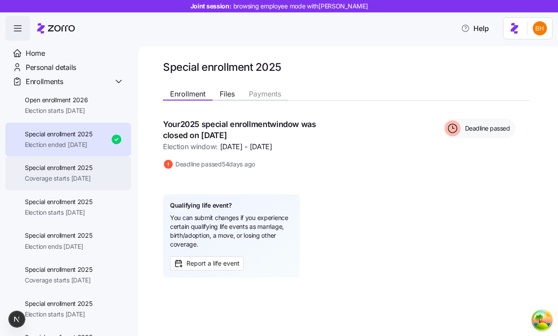
click at [64, 164] on span "Special enrollment 2025" at bounding box center [59, 167] width 68 height 9
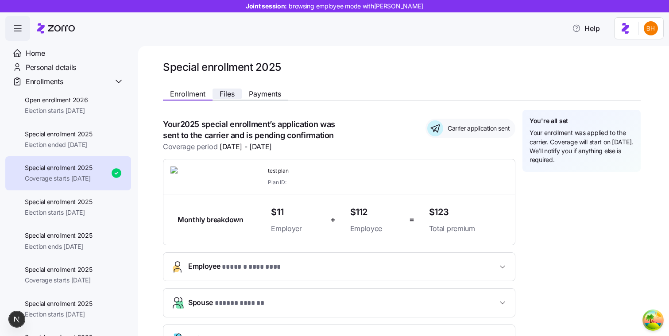
click at [225, 93] on span "Files" at bounding box center [227, 93] width 15 height 7
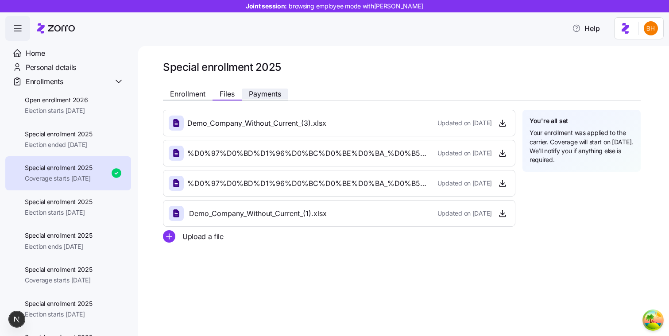
click at [263, 99] on button "Payments" at bounding box center [265, 94] width 47 height 11
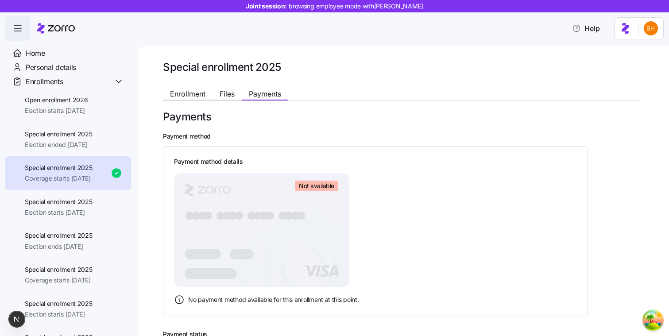
click at [9, 21] on span "button" at bounding box center [18, 28] width 24 height 24
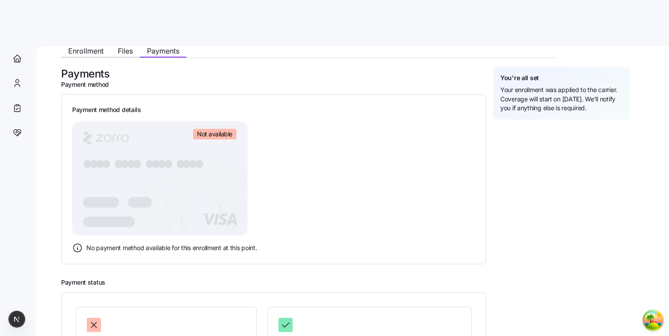
scroll to position [39, 0]
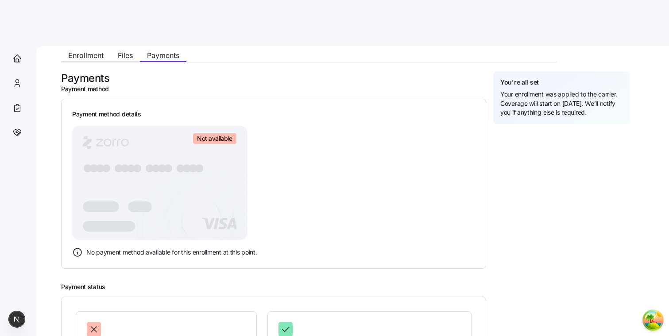
click at [22, 26] on main "Special enrollment 2025 Enrollment Files Payments Payments Payment method Payme…" at bounding box center [334, 165] width 669 height 331
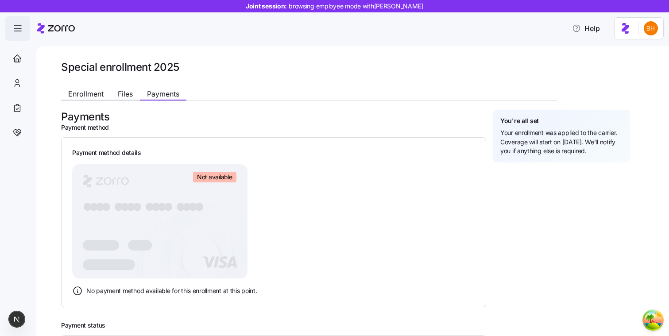
click at [20, 31] on icon "button" at bounding box center [17, 28] width 11 height 11
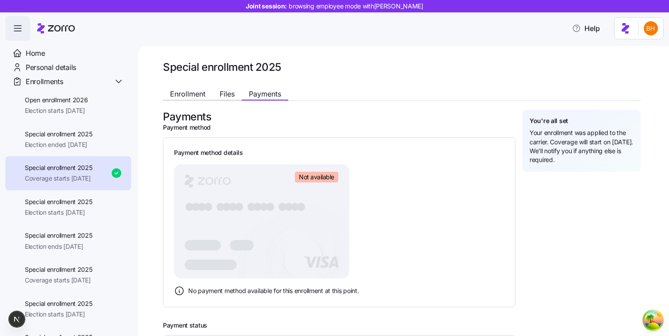
click at [16, 25] on icon "button" at bounding box center [17, 28] width 11 height 11
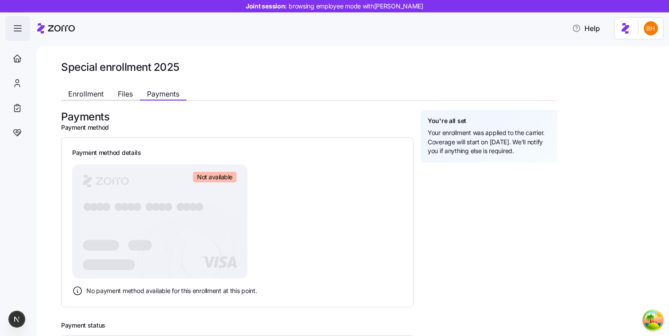
click at [18, 34] on span "button" at bounding box center [18, 28] width 24 height 24
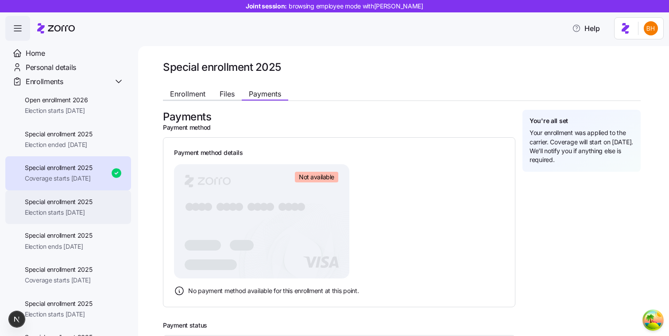
click at [82, 212] on span "Election starts [DATE]" at bounding box center [59, 212] width 68 height 9
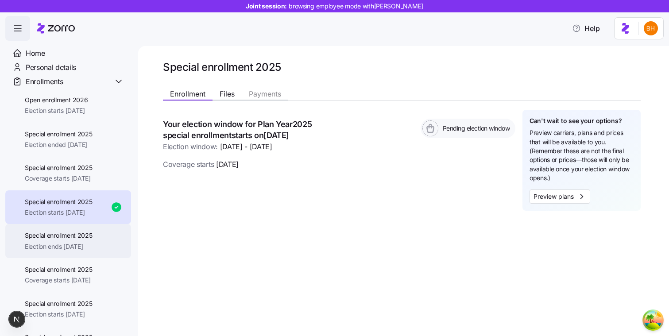
click at [79, 244] on span "Election ends [DATE]" at bounding box center [59, 246] width 68 height 9
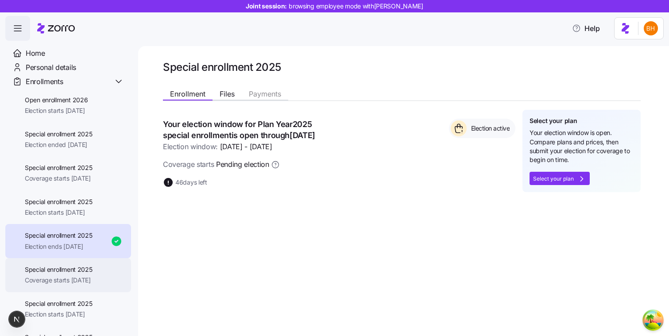
click at [69, 273] on span "Special enrollment 2025" at bounding box center [59, 269] width 68 height 9
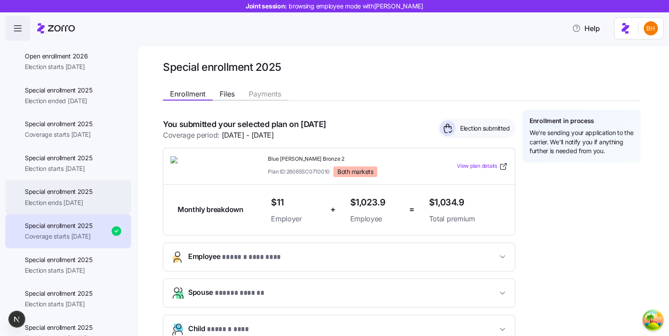
scroll to position [49, 0]
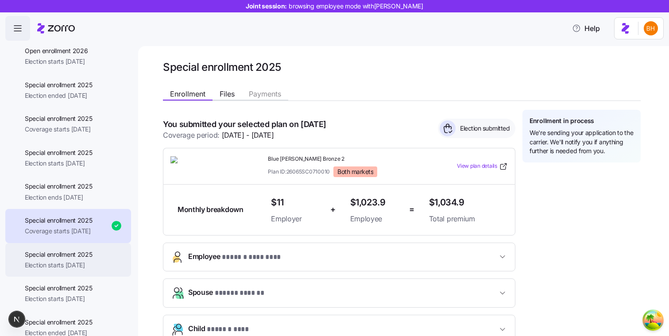
click at [80, 261] on span "Election starts [DATE]" at bounding box center [59, 265] width 68 height 9
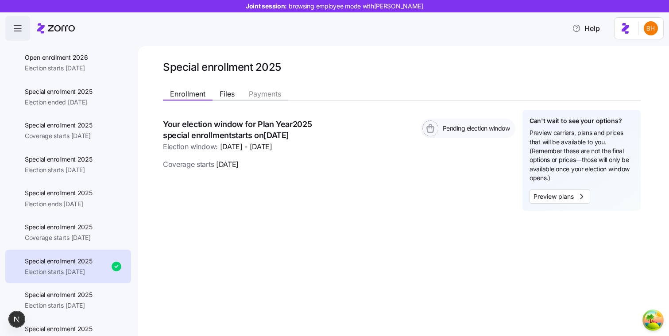
scroll to position [45, 0]
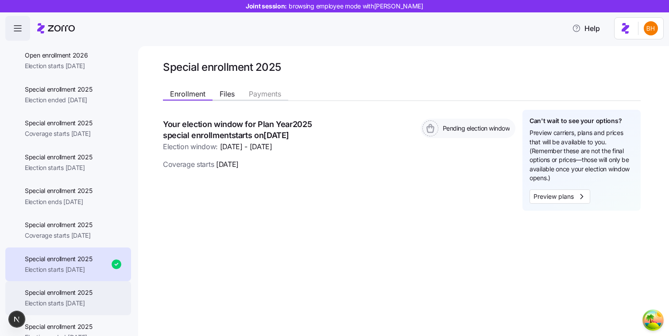
click at [79, 283] on div "Special enrollment 2025 Election starts 10/01/2025" at bounding box center [68, 298] width 126 height 34
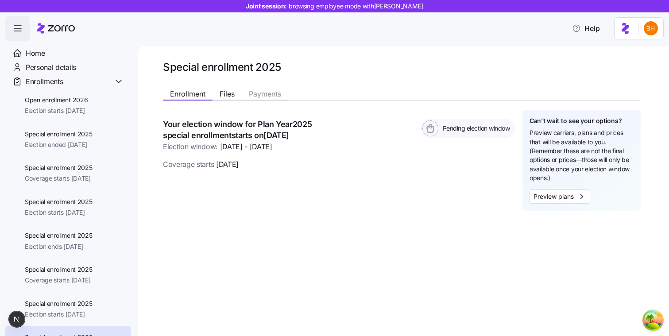
click at [21, 35] on span "button" at bounding box center [18, 28] width 24 height 24
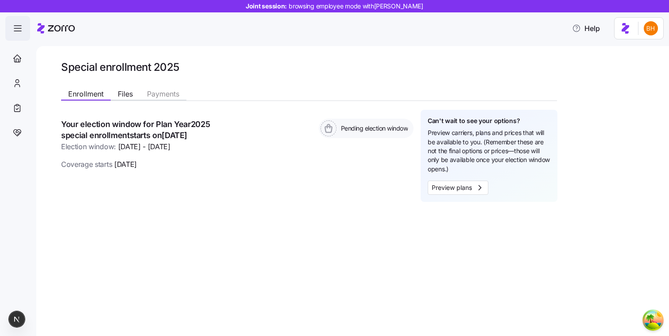
click at [11, 34] on span "button" at bounding box center [18, 28] width 24 height 24
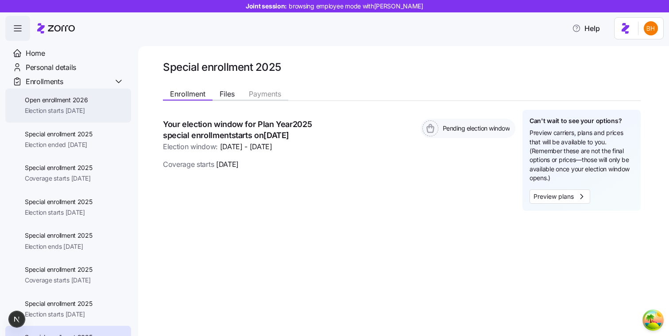
click at [60, 117] on div "Open enrollment 2026 Election starts 11/01/2025" at bounding box center [68, 106] width 126 height 34
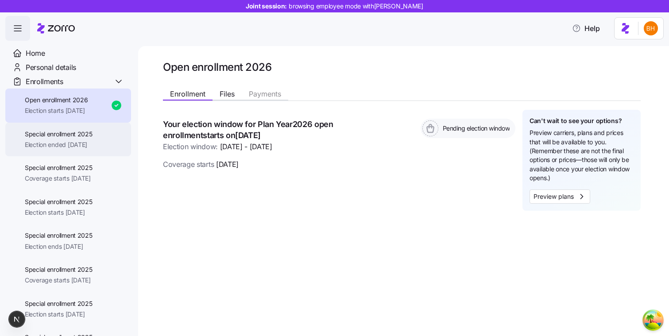
click at [62, 145] on span "Election ended [DATE]" at bounding box center [59, 144] width 68 height 9
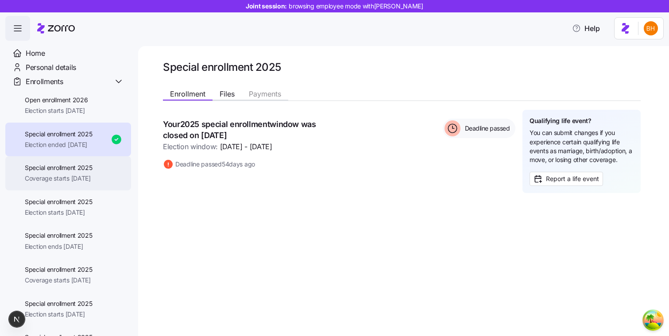
click at [65, 168] on span "Special enrollment 2025" at bounding box center [59, 167] width 68 height 9
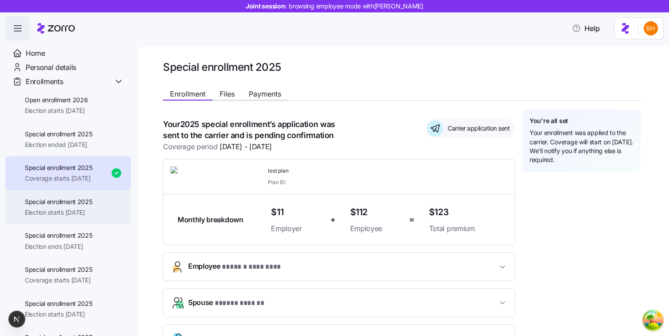
click at [93, 207] on div "Special enrollment 2025 Election starts 11/06/2025" at bounding box center [59, 208] width 68 height 20
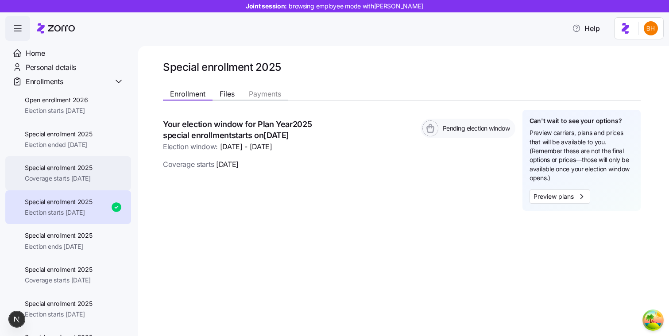
click at [93, 176] on span "Coverage starts [DATE]" at bounding box center [59, 178] width 68 height 9
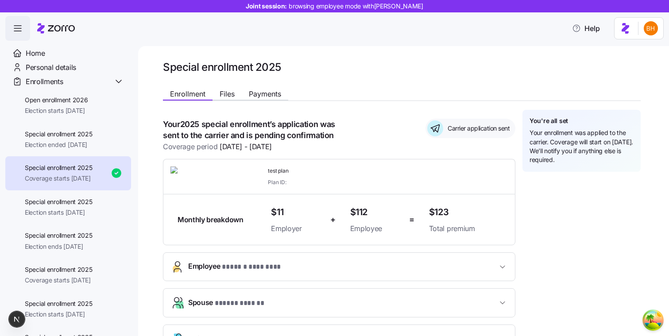
click at [18, 31] on icon "button" at bounding box center [17, 31] width 7 height 0
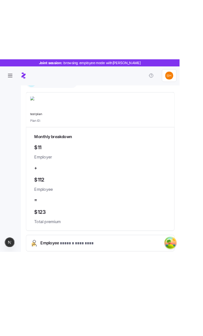
scroll to position [90, 0]
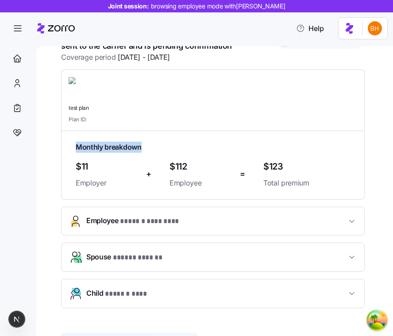
drag, startPoint x: 156, startPoint y: 146, endPoint x: 74, endPoint y: 145, distance: 81.5
click at [74, 145] on div "Monthly breakdown $11 Employer + $112 Employee = $123 Total premium" at bounding box center [213, 166] width 304 height 70
copy span "Monthly breakdown"
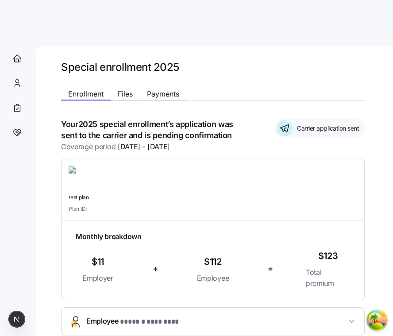
click at [393, 206] on div "**********" at bounding box center [214, 191] width 357 height 290
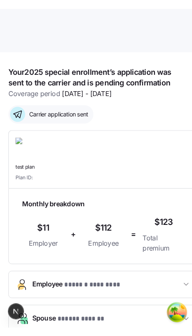
scroll to position [69, 0]
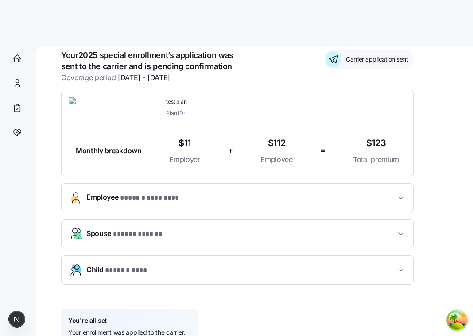
click at [458, 205] on div "**********" at bounding box center [261, 176] width 400 height 371
click at [452, 192] on div "**********" at bounding box center [261, 176] width 400 height 371
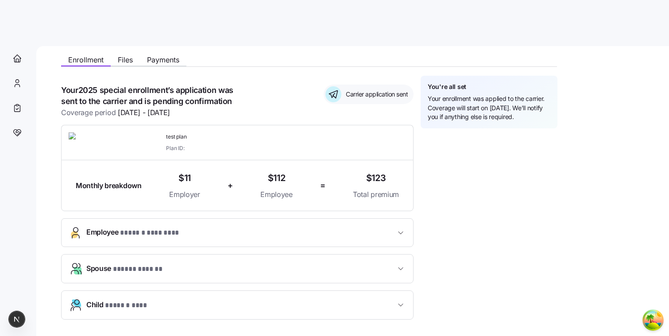
scroll to position [8, 0]
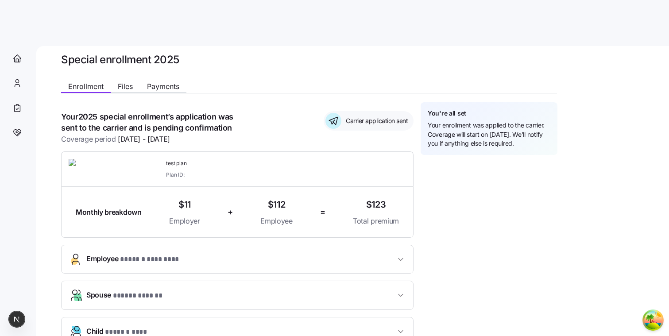
click at [541, 217] on div "**********" at bounding box center [351, 233] width 580 height 262
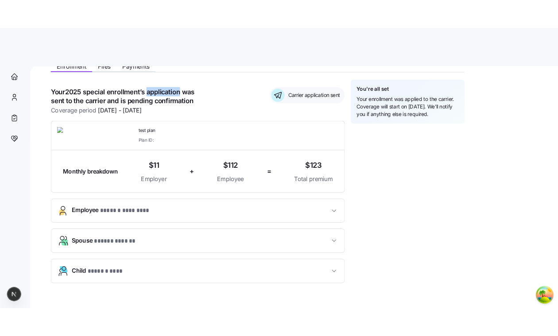
scroll to position [0, 0]
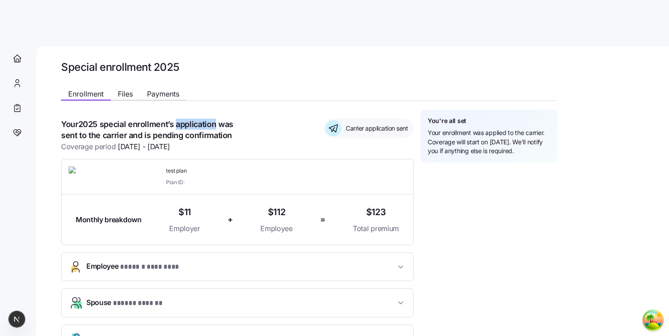
drag, startPoint x: 541, startPoint y: 155, endPoint x: 449, endPoint y: 112, distance: 102.3
click at [449, 112] on div "You're all set Your enrollment was applied to the carrier. Coverage will start …" at bounding box center [489, 136] width 137 height 53
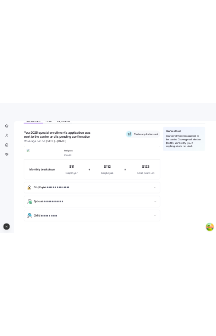
scroll to position [78, 0]
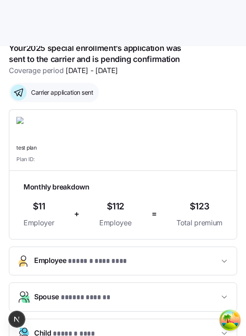
drag, startPoint x: 245, startPoint y: 133, endPoint x: 220, endPoint y: 134, distance: 25.3
click at [219, 134] on div "**********" at bounding box center [123, 226] width 246 height 516
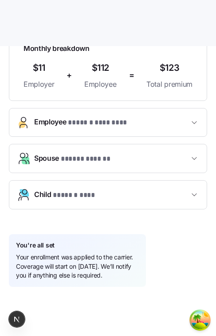
scroll to position [226, 0]
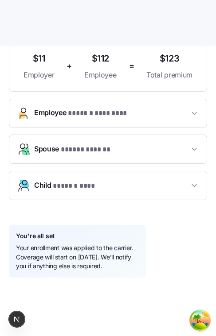
click at [131, 269] on span "Your enrollment was applied to the carrier. Coverage will start on [DATE]. We’l…" at bounding box center [77, 257] width 123 height 27
drag, startPoint x: 123, startPoint y: 266, endPoint x: 18, endPoint y: 232, distance: 110.7
click at [17, 231] on div "You're all set Your enrollment was applied to the carrier. Coverage will start …" at bounding box center [77, 251] width 137 height 53
click at [18, 232] on h1 "You're all set" at bounding box center [35, 236] width 39 height 8
drag, startPoint x: 127, startPoint y: 269, endPoint x: 13, endPoint y: 235, distance: 118.6
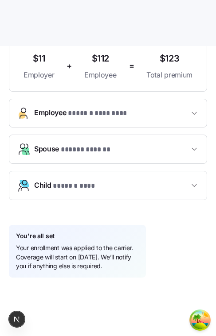
click at [13, 235] on div "You're all set Your enrollment was applied to the carrier. Coverage will start …" at bounding box center [77, 251] width 137 height 53
click at [67, 237] on div "You're all set Your enrollment was applied to the carrier. Coverage will start …" at bounding box center [77, 251] width 137 height 53
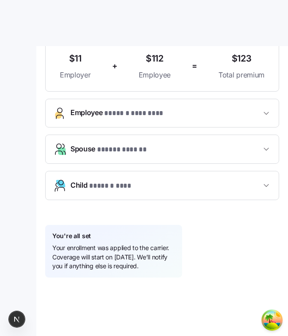
click at [288, 234] on div "**********" at bounding box center [162, 78] width 252 height 516
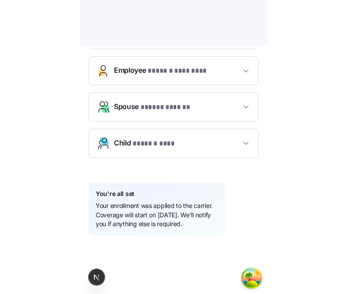
scroll to position [269, 0]
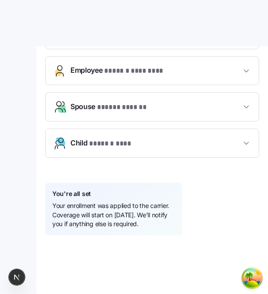
click at [201, 183] on div "You're all set Your enrollment was applied to the carrier. Coverage will start …" at bounding box center [152, 209] width 214 height 53
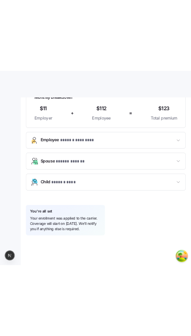
scroll to position [219, 0]
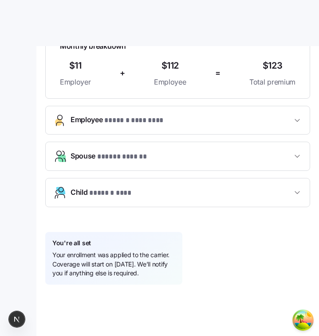
drag, startPoint x: 156, startPoint y: 276, endPoint x: 43, endPoint y: 241, distance: 118.7
click at [43, 241] on div "**********" at bounding box center [177, 85] width 282 height 516
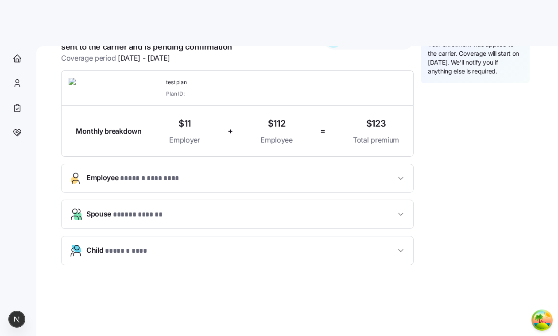
scroll to position [0, 0]
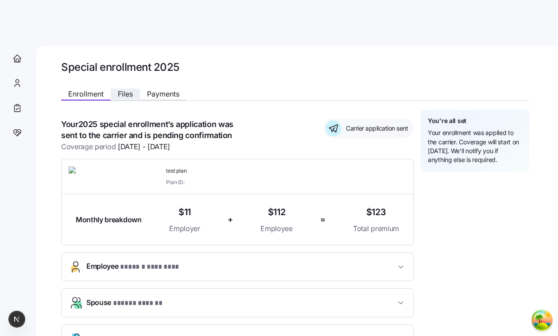
click at [137, 97] on button "Files" at bounding box center [125, 94] width 29 height 11
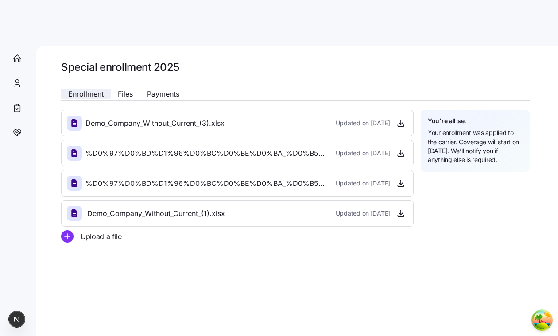
click at [97, 95] on span "Enrollment" at bounding box center [85, 93] width 35 height 7
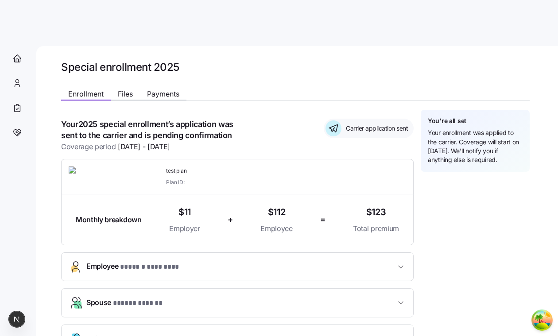
drag, startPoint x: 504, startPoint y: 167, endPoint x: 432, endPoint y: 115, distance: 87.9
click at [432, 115] on div "You're all set Your enrollment was applied to the carrier. Coverage will start …" at bounding box center [475, 141] width 109 height 62
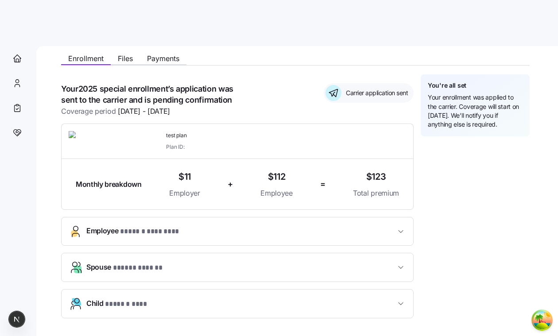
scroll to position [34, 0]
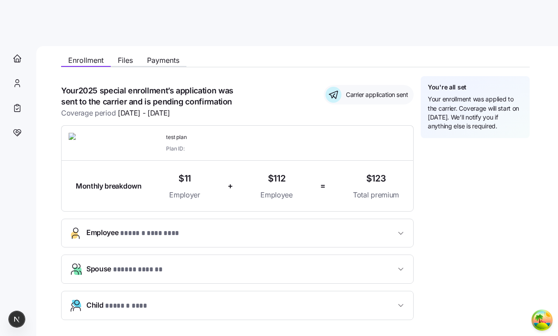
click at [444, 177] on div "**********" at bounding box center [295, 207] width 469 height 262
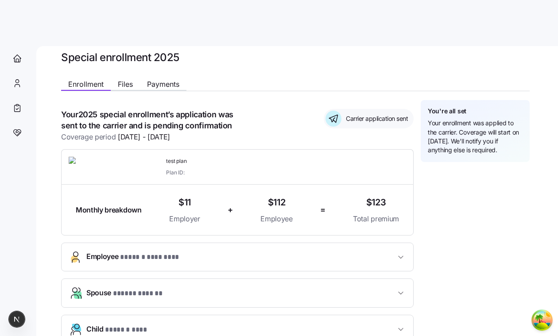
scroll to position [15, 0]
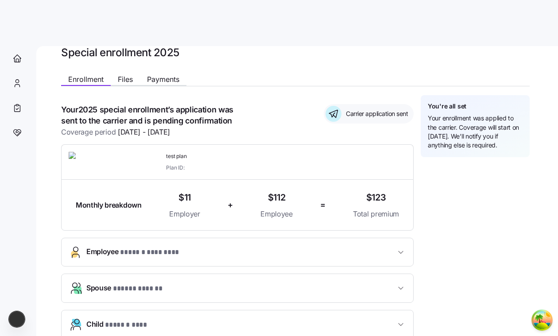
click at [479, 180] on div "**********" at bounding box center [295, 226] width 469 height 262
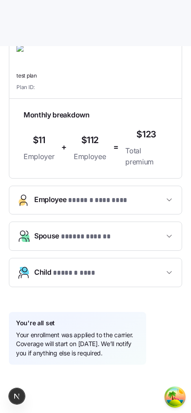
scroll to position [150, 0]
click at [163, 287] on button "Child * ****** *** *" at bounding box center [95, 273] width 172 height 28
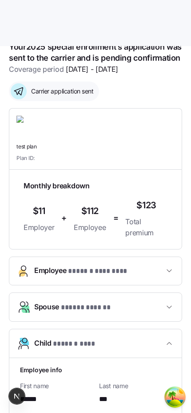
scroll to position [0, 0]
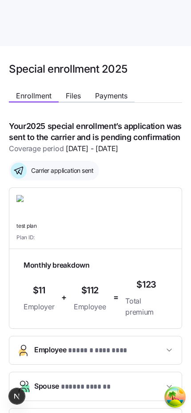
click at [91, 298] on span "$112" at bounding box center [89, 290] width 17 height 15
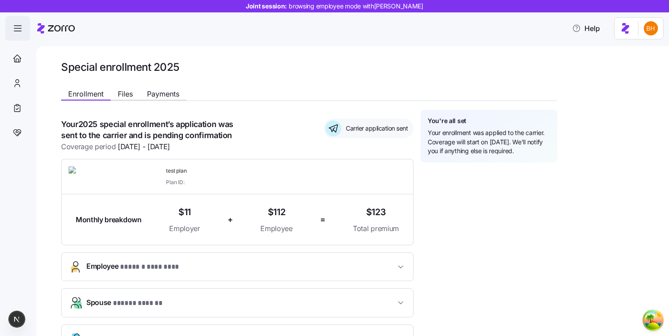
click at [19, 34] on icon "button" at bounding box center [17, 28] width 11 height 11
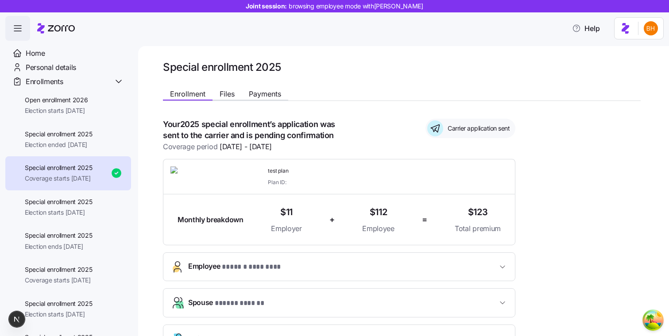
click at [19, 34] on icon "button" at bounding box center [17, 28] width 11 height 11
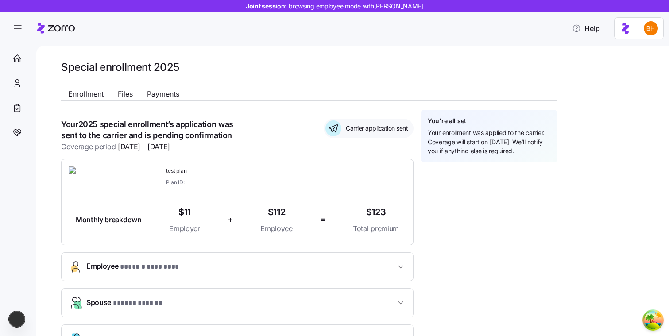
click at [441, 51] on div "**********" at bounding box center [352, 191] width 633 height 290
click at [23, 29] on span "button" at bounding box center [18, 28] width 24 height 24
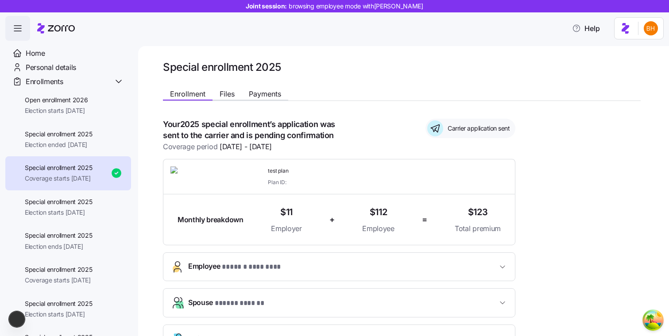
click at [23, 29] on span "button" at bounding box center [18, 28] width 24 height 24
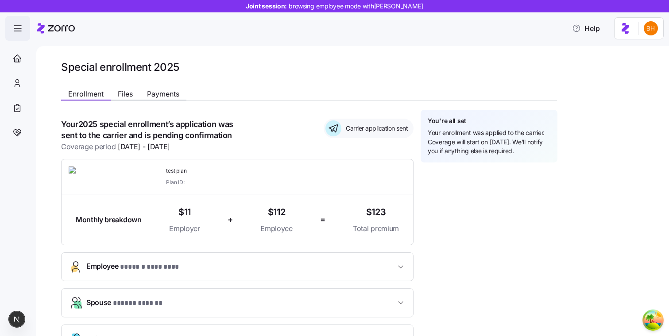
click at [23, 29] on span "button" at bounding box center [18, 28] width 24 height 24
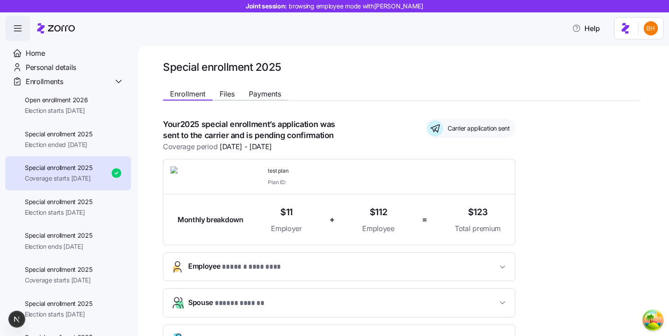
click at [23, 29] on span "button" at bounding box center [18, 28] width 24 height 24
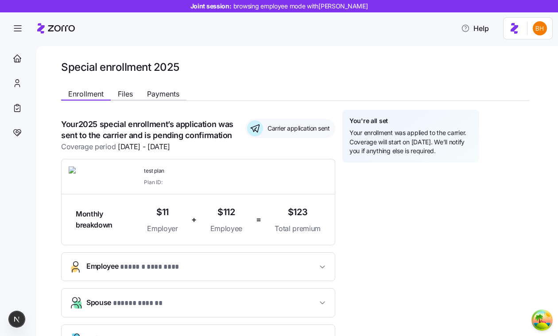
click at [522, 128] on div "You're all set Your enrollment was applied to the carrier. Coverage will start …" at bounding box center [436, 136] width 187 height 53
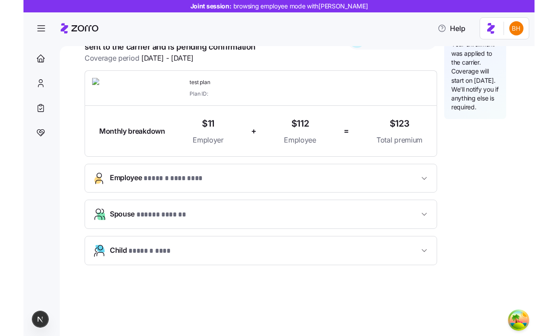
scroll to position [89, 0]
